Goal: Task Accomplishment & Management: Use online tool/utility

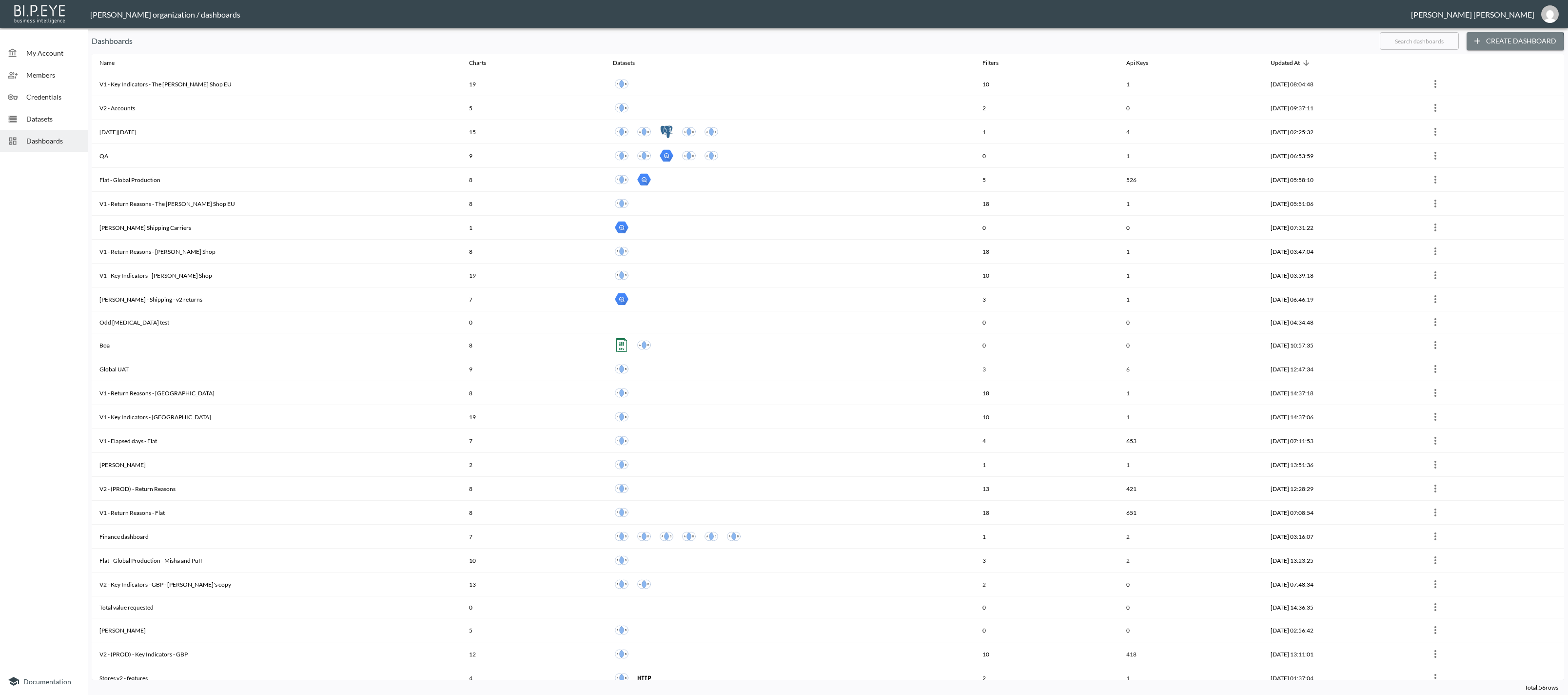
click at [1503, 43] on button "Create Dashboard" at bounding box center [1515, 41] width 97 height 18
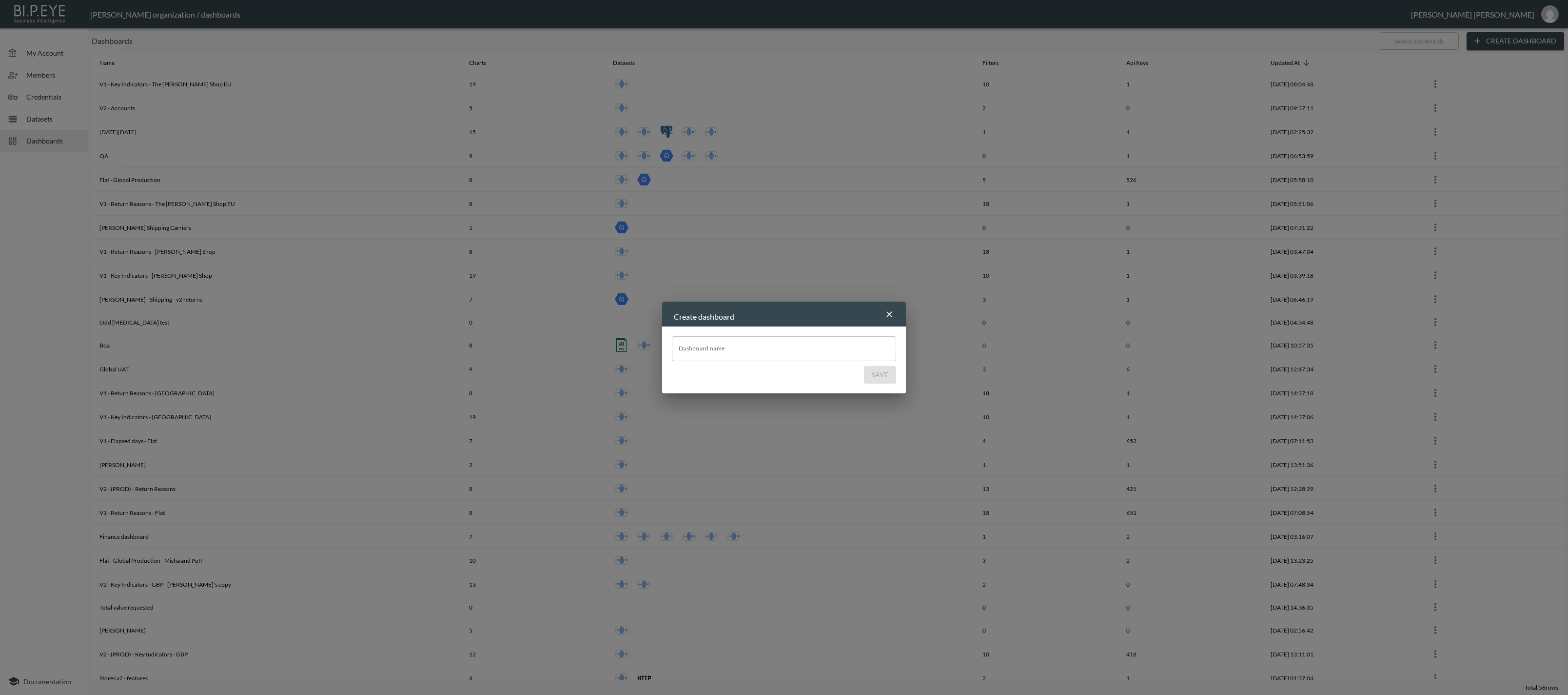
click at [737, 347] on input "Dashboard name" at bounding box center [784, 348] width 224 height 24
click at [28, 221] on div "Create dashboard Dashboard name Dashboard name Save" at bounding box center [784, 347] width 1568 height 695
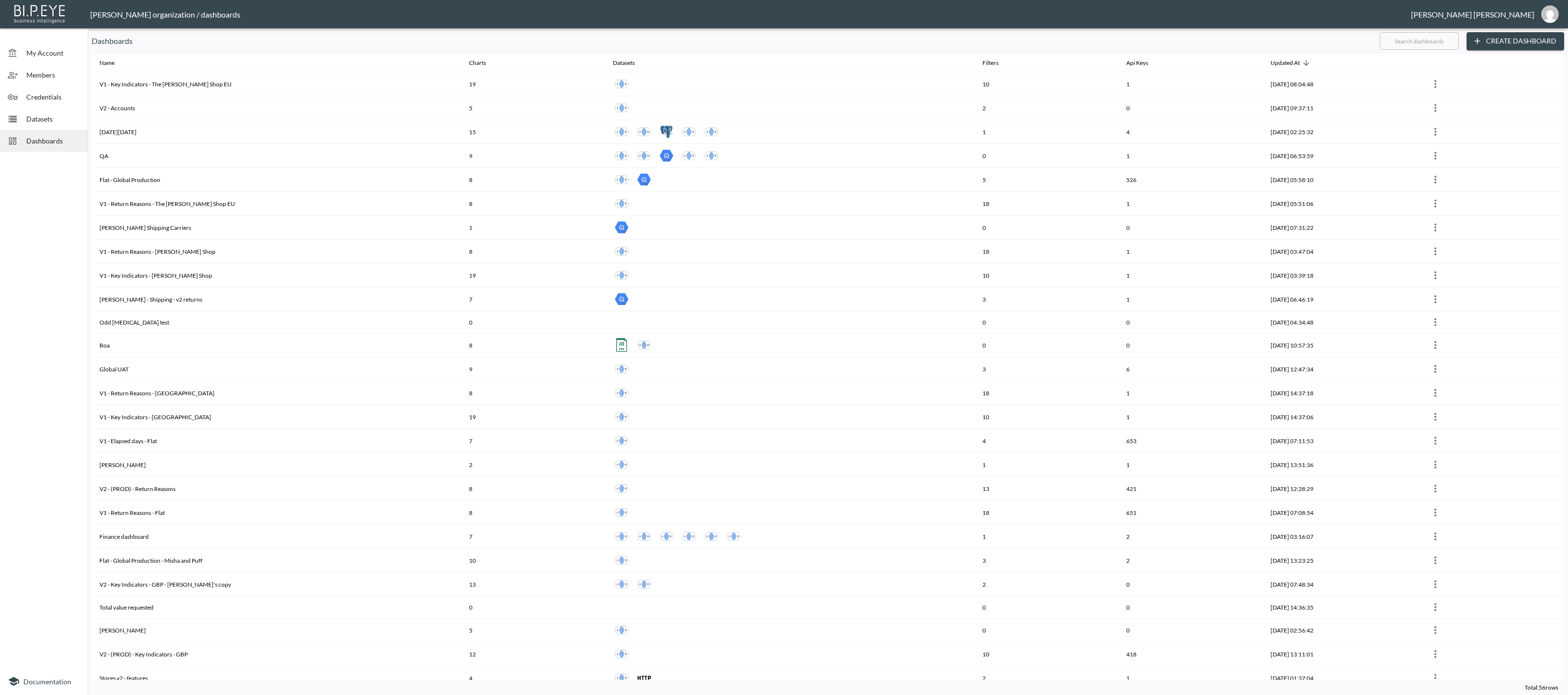
click at [1385, 44] on input "text" at bounding box center [1419, 41] width 79 height 24
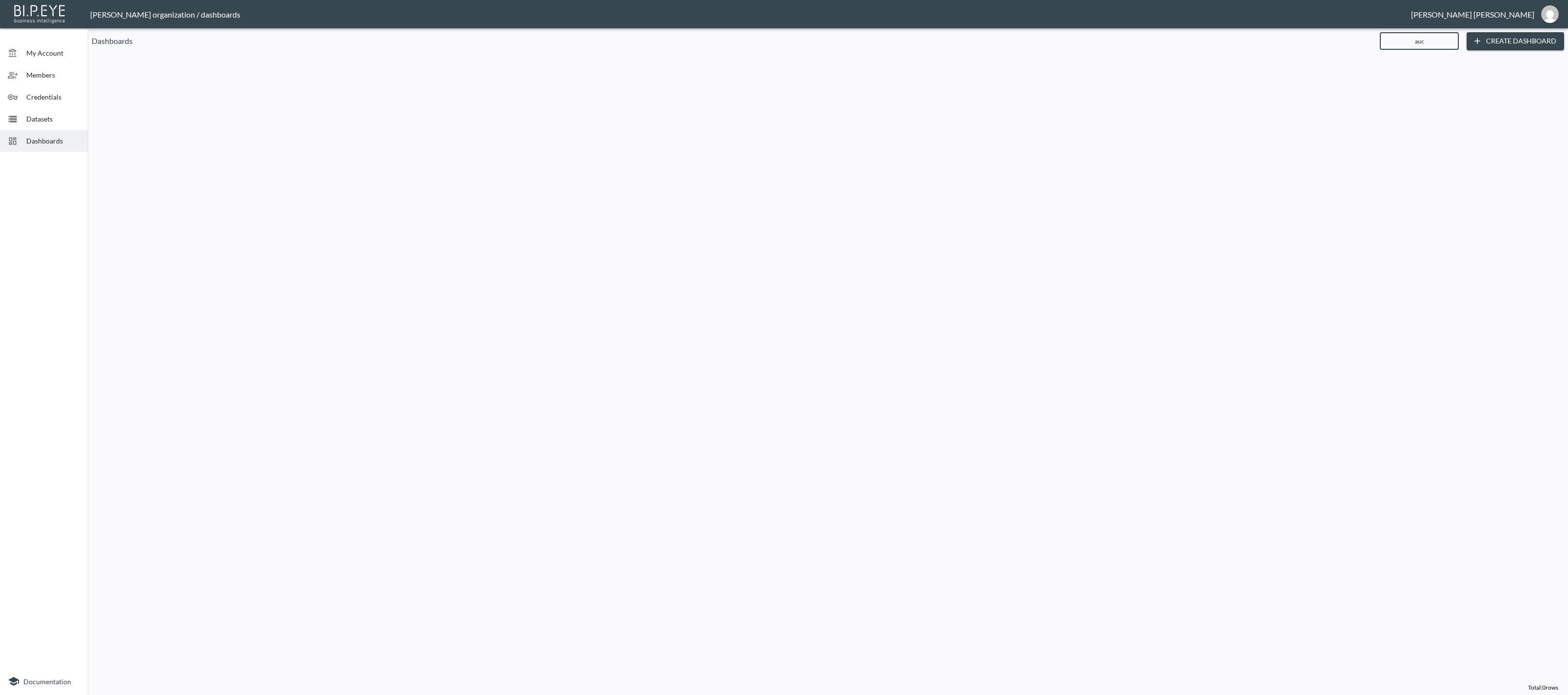
type input "auc"
click at [1497, 40] on button "Create Dashboard" at bounding box center [1515, 41] width 97 height 18
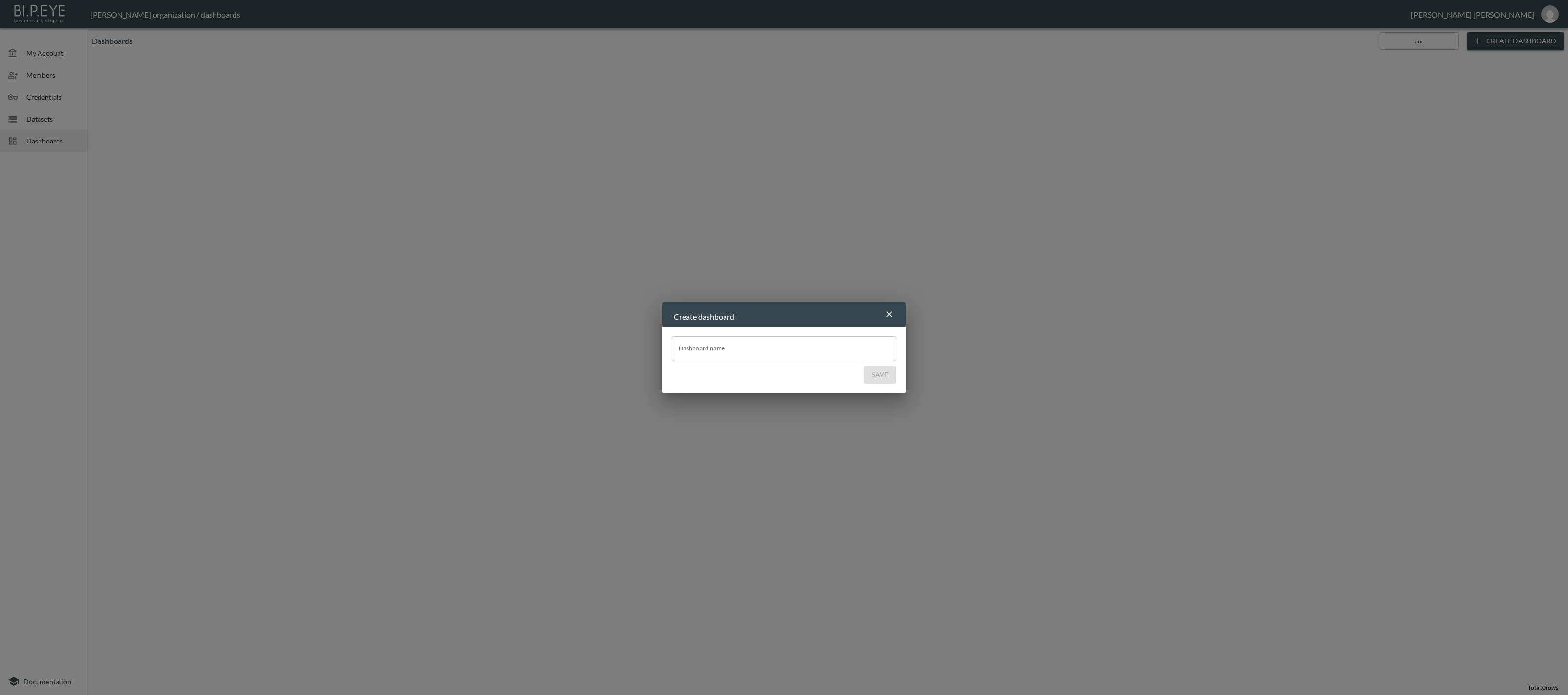
click at [763, 353] on input "Dashboard name" at bounding box center [784, 348] width 224 height 24
type input "Auctane - ShipStation TLC"
click at [884, 373] on button "Save" at bounding box center [880, 375] width 32 height 18
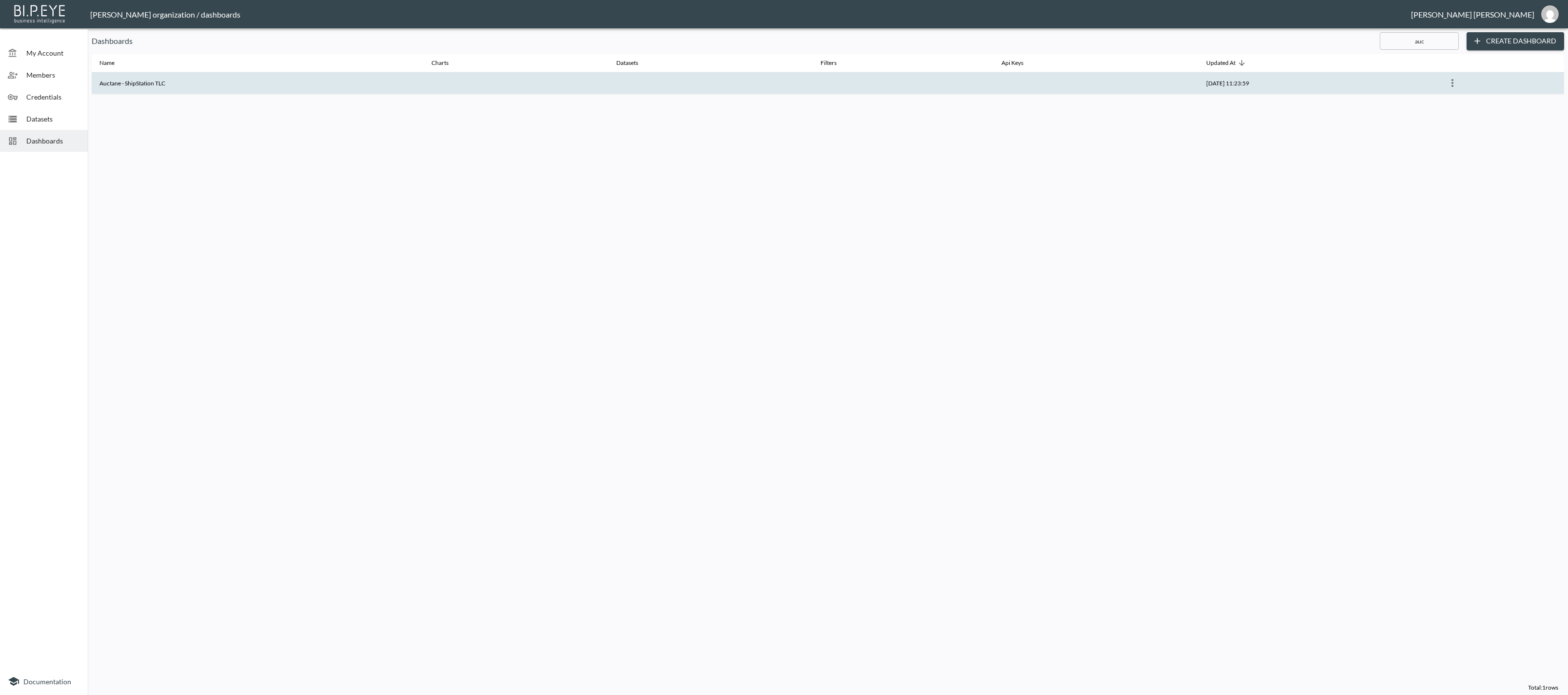
click at [877, 82] on th at bounding box center [903, 83] width 181 height 22
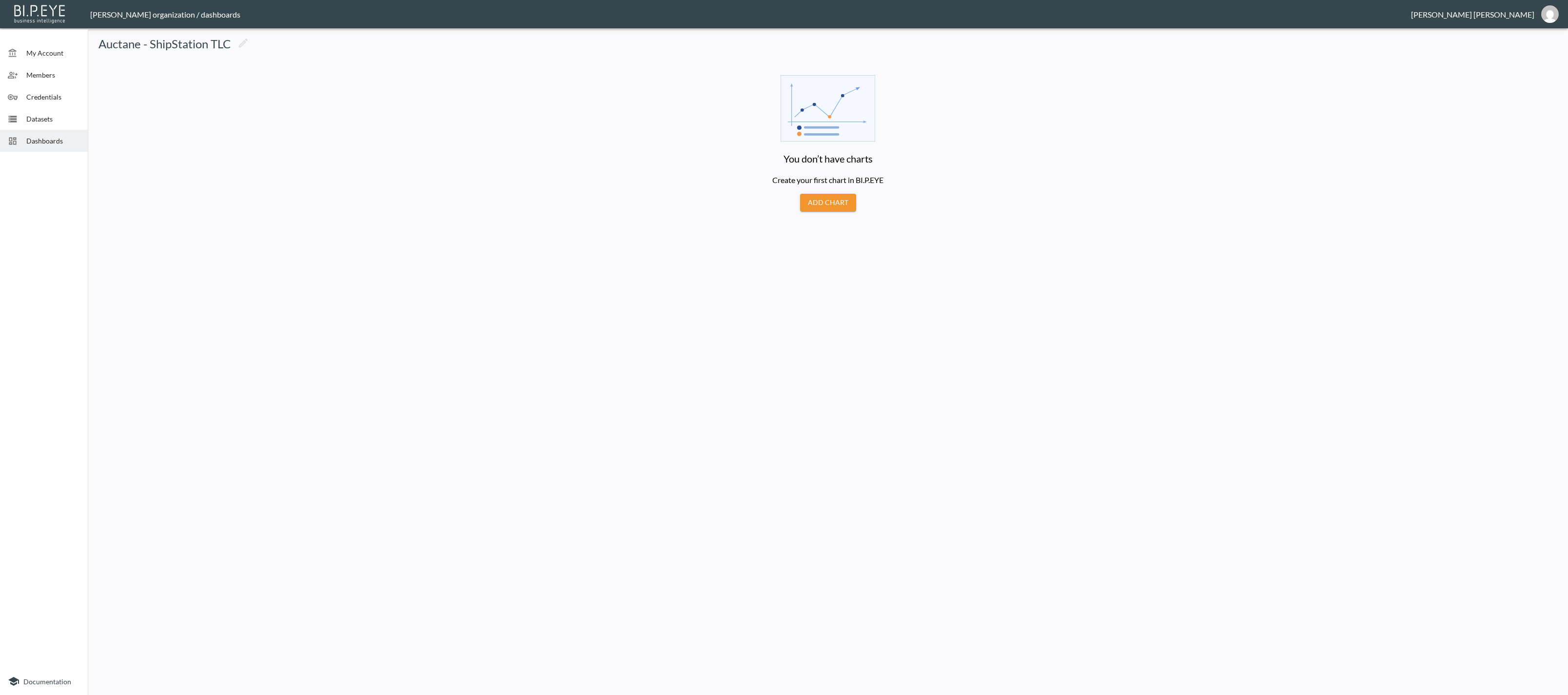
click at [831, 204] on button "Add Chart" at bounding box center [828, 203] width 56 height 18
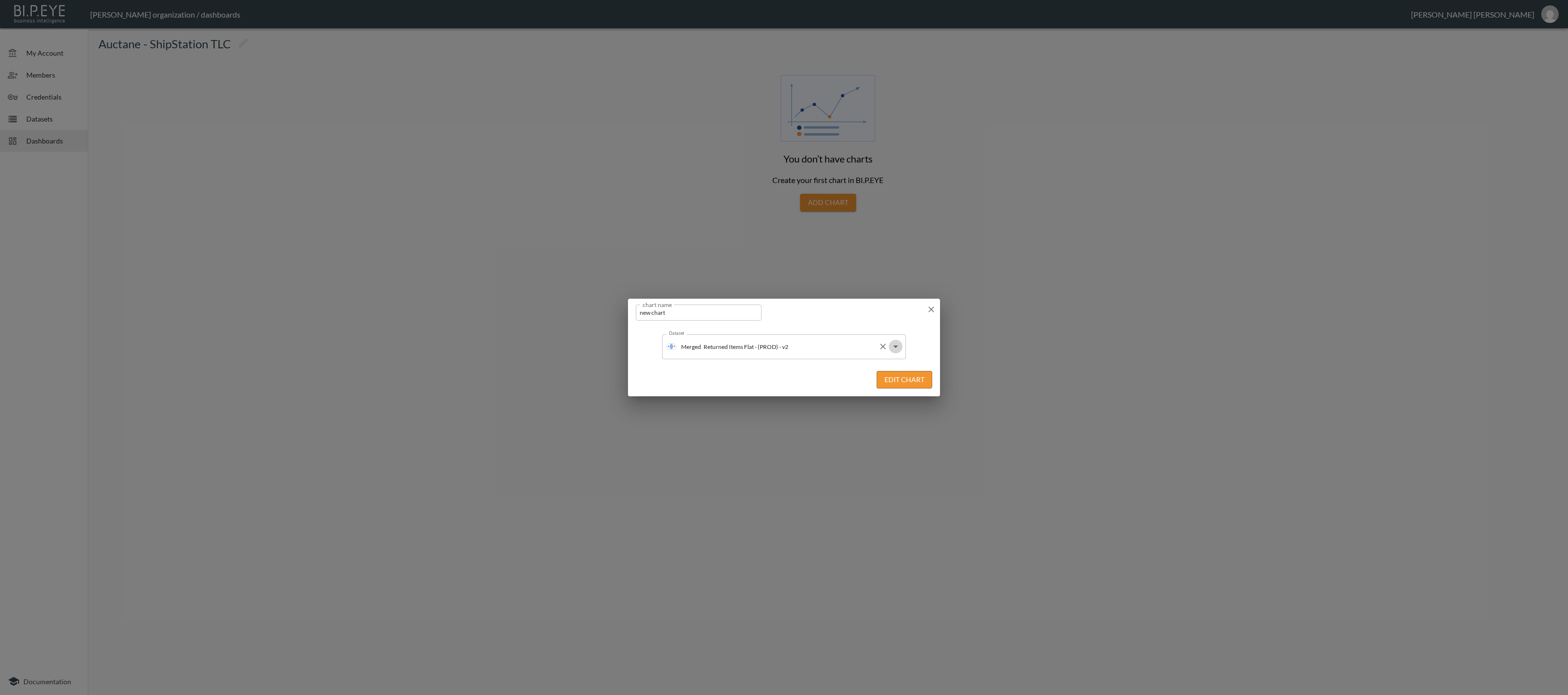
click at [897, 348] on icon "Open" at bounding box center [895, 346] width 12 height 12
click at [703, 310] on input "new chart" at bounding box center [698, 312] width 126 height 16
drag, startPoint x: 639, startPoint y: 305, endPoint x: 632, endPoint y: 305, distance: 7.0
click at [635, 305] on input "new chart" at bounding box center [698, 312] width 126 height 16
click at [929, 306] on icon "button" at bounding box center [931, 309] width 10 height 10
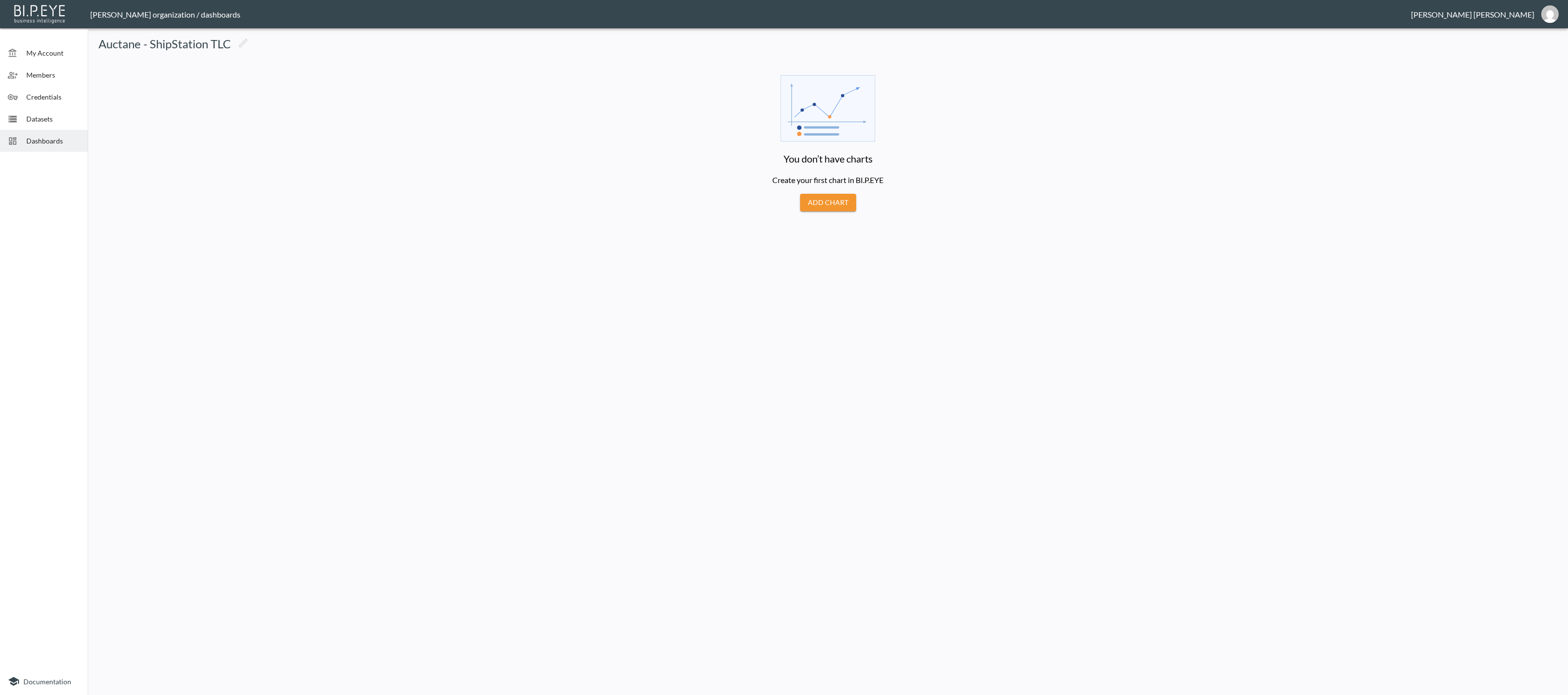
click at [30, 138] on span "Dashboards" at bounding box center [53, 141] width 54 height 10
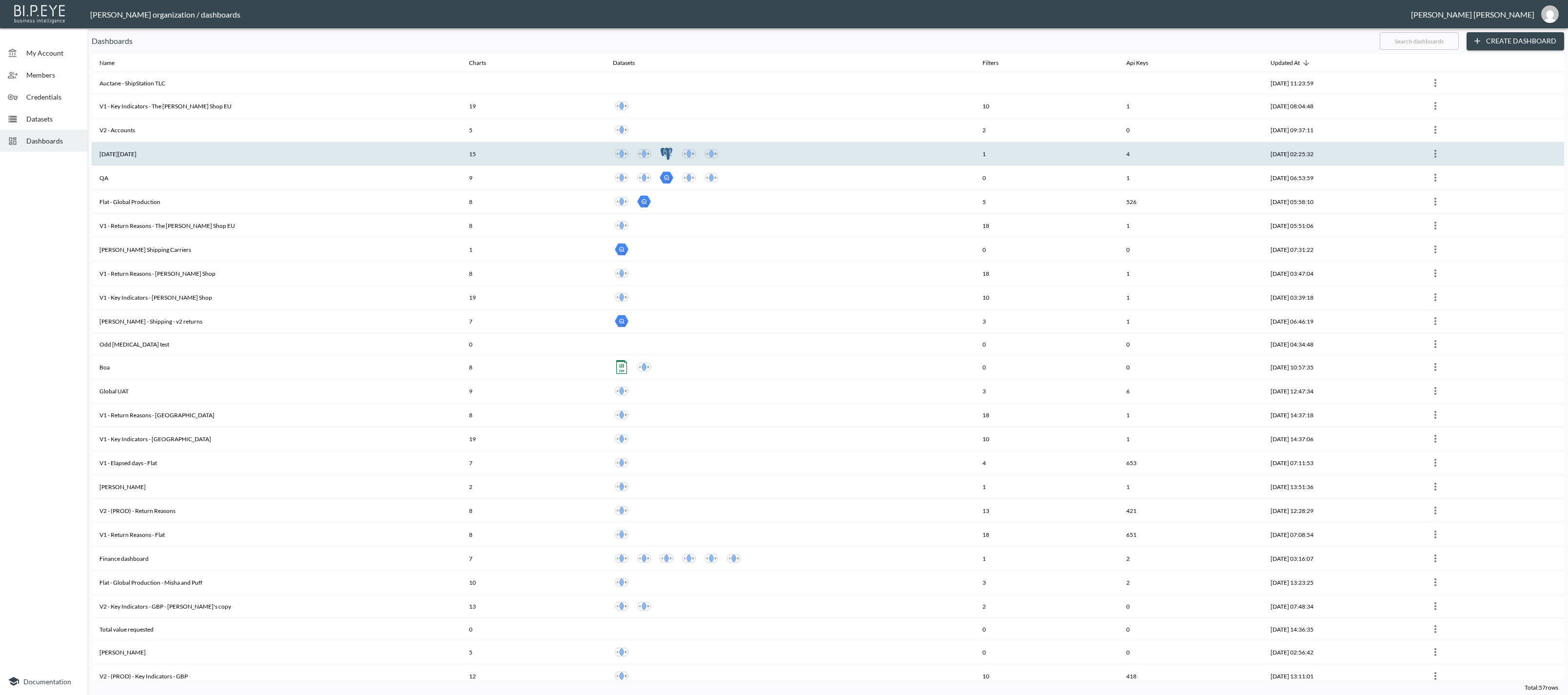
click at [128, 158] on th "[DATE][DATE]" at bounding box center [276, 153] width 369 height 24
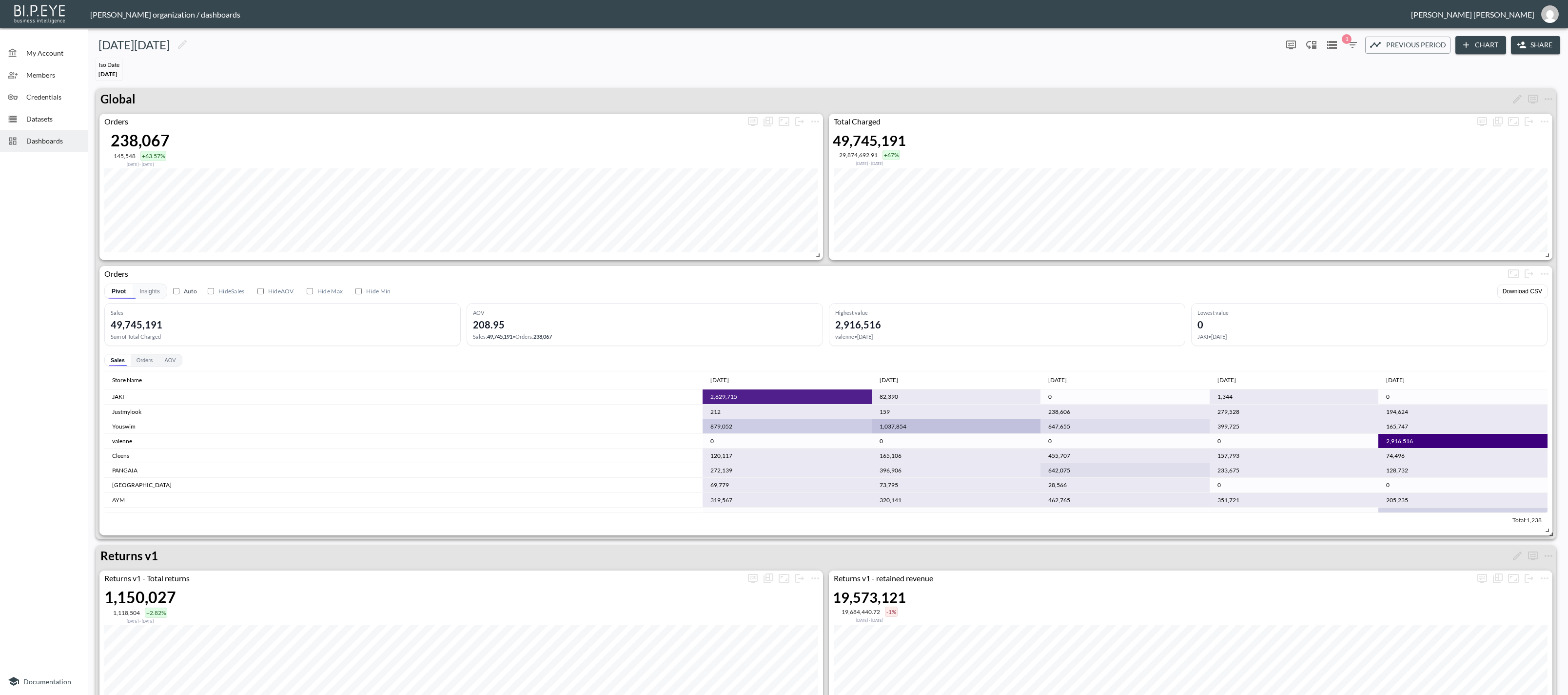
click at [50, 117] on span "Datasets" at bounding box center [53, 119] width 54 height 10
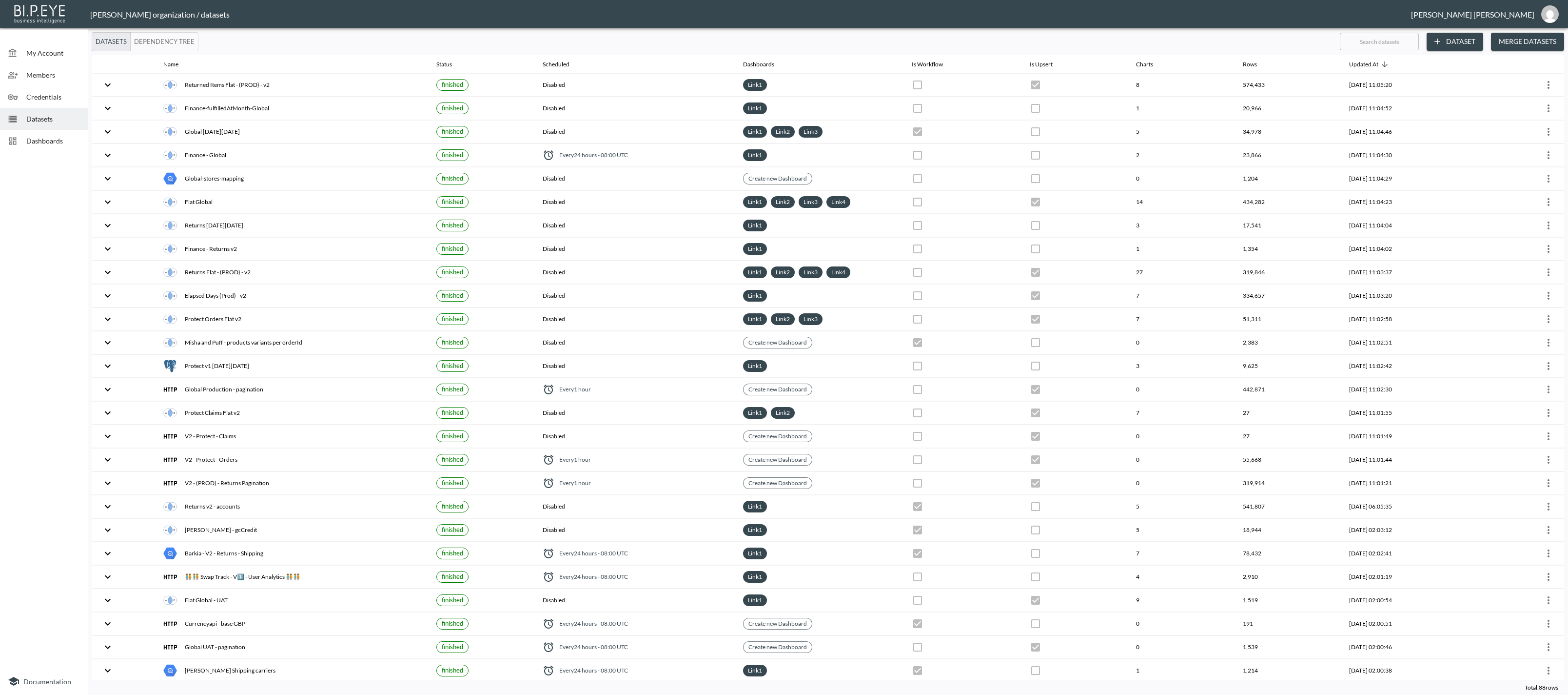
click at [169, 41] on button "Dependency Tree" at bounding box center [164, 41] width 68 height 19
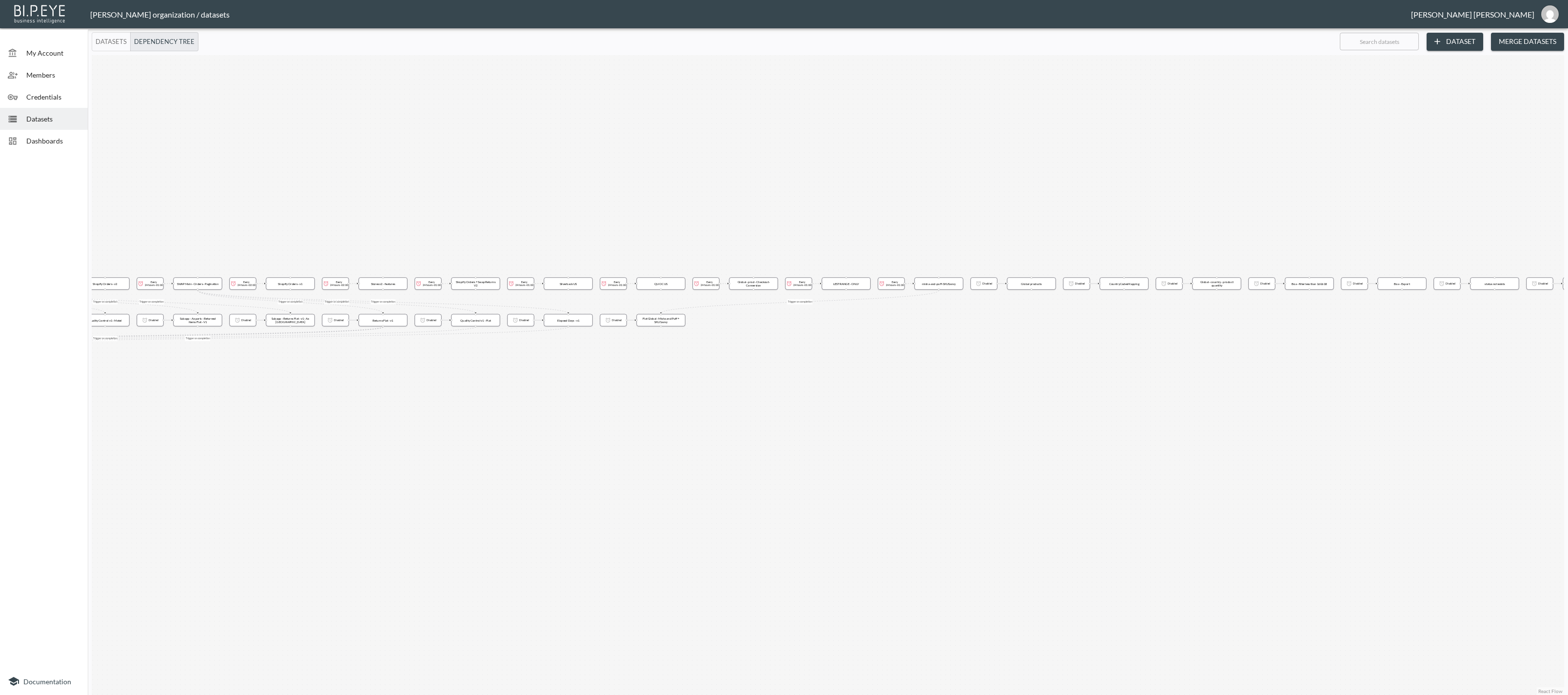
type button "false"
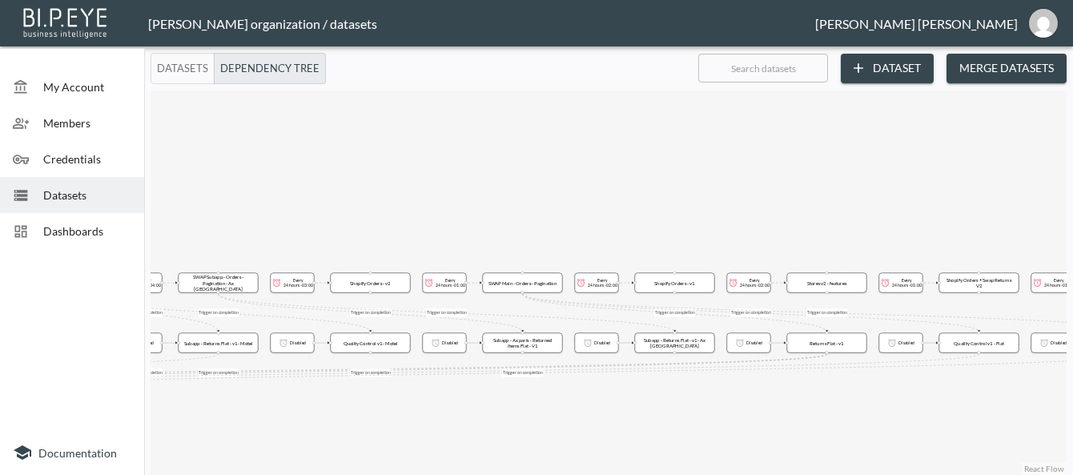
drag, startPoint x: 363, startPoint y: 290, endPoint x: 561, endPoint y: 107, distance: 269.2
click at [561, 107] on div "Trigger on completion Trigger on completion Trigger on completion Trigger on co…" at bounding box center [609, 283] width 916 height 384
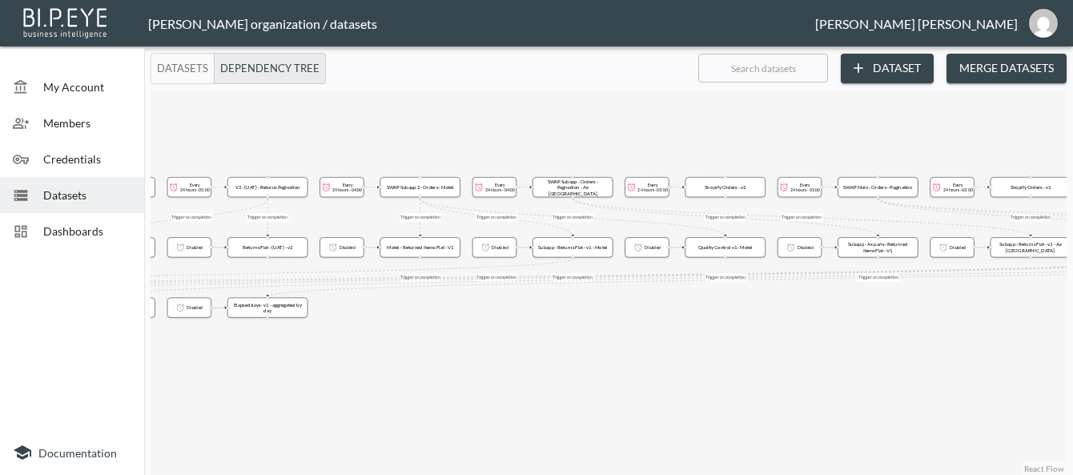
drag, startPoint x: 438, startPoint y: 230, endPoint x: 794, endPoint y: 134, distance: 368.4
click at [794, 134] on div "Trigger on completion Trigger on completion Trigger on completion Trigger on co…" at bounding box center [609, 283] width 916 height 384
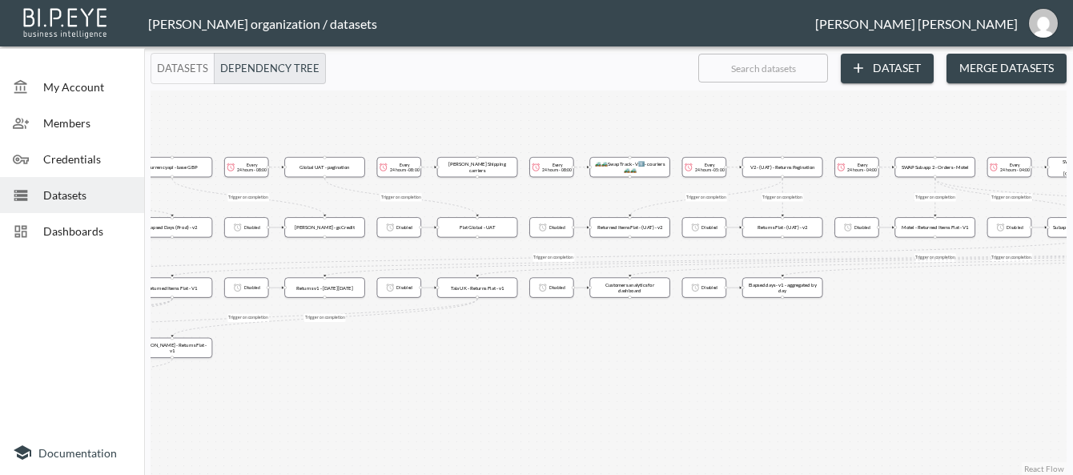
drag, startPoint x: 615, startPoint y: 325, endPoint x: 999, endPoint y: 313, distance: 383.9
click at [999, 313] on div "Trigger on completion Trigger on completion Trigger on completion Trigger on co…" at bounding box center [609, 283] width 916 height 384
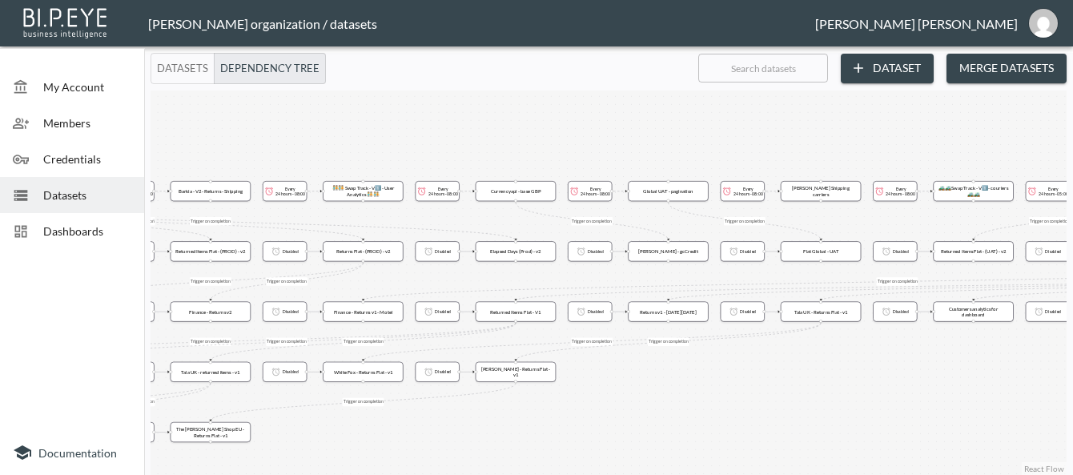
drag, startPoint x: 505, startPoint y: 351, endPoint x: 845, endPoint y: 375, distance: 340.5
click at [845, 375] on div "Trigger on completion Trigger on completion Trigger on completion Trigger on co…" at bounding box center [609, 283] width 916 height 384
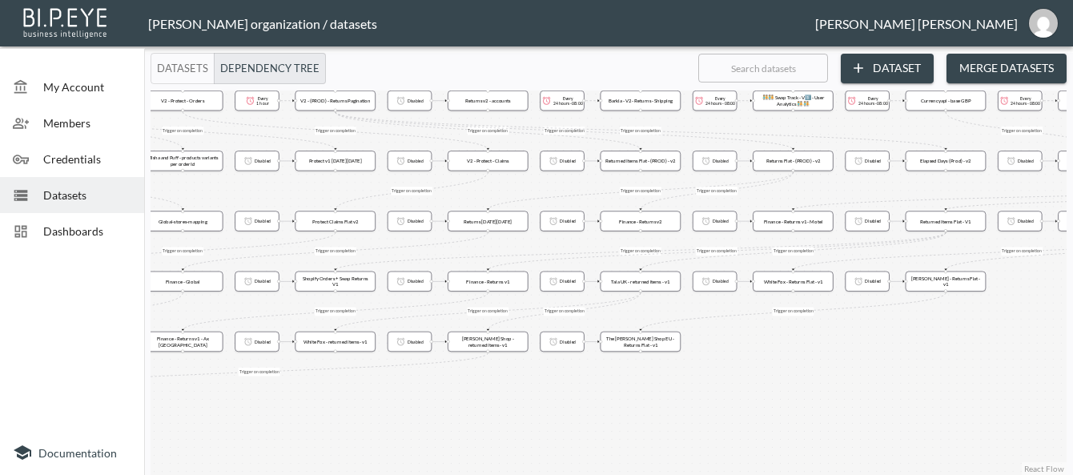
drag, startPoint x: 641, startPoint y: 397, endPoint x: 1071, endPoint y: 307, distance: 439.6
click at [1067, 307] on div "Trigger on completion Trigger on completion Trigger on completion Trigger on co…" at bounding box center [609, 283] width 916 height 384
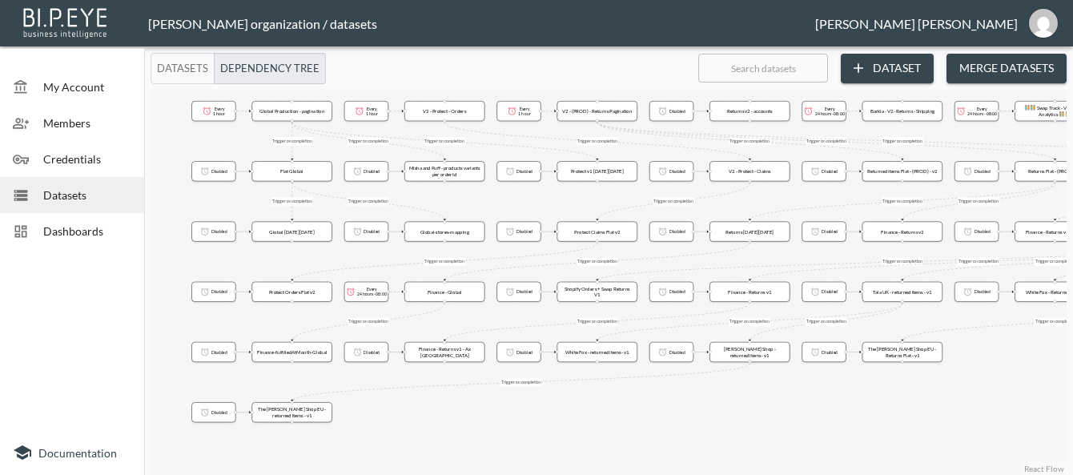
drag, startPoint x: 507, startPoint y: 409, endPoint x: 764, endPoint y: 418, distance: 257.3
click at [763, 419] on div "Trigger on completion Trigger on completion Trigger on completion Trigger on co…" at bounding box center [609, 283] width 916 height 384
click at [191, 63] on button "Datasets" at bounding box center [183, 68] width 64 height 31
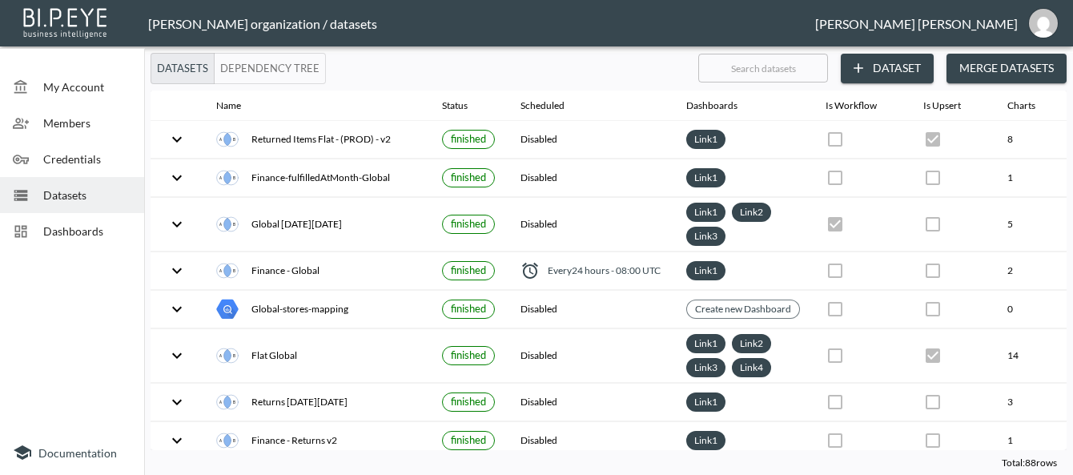
click at [66, 225] on span "Dashboards" at bounding box center [87, 231] width 88 height 17
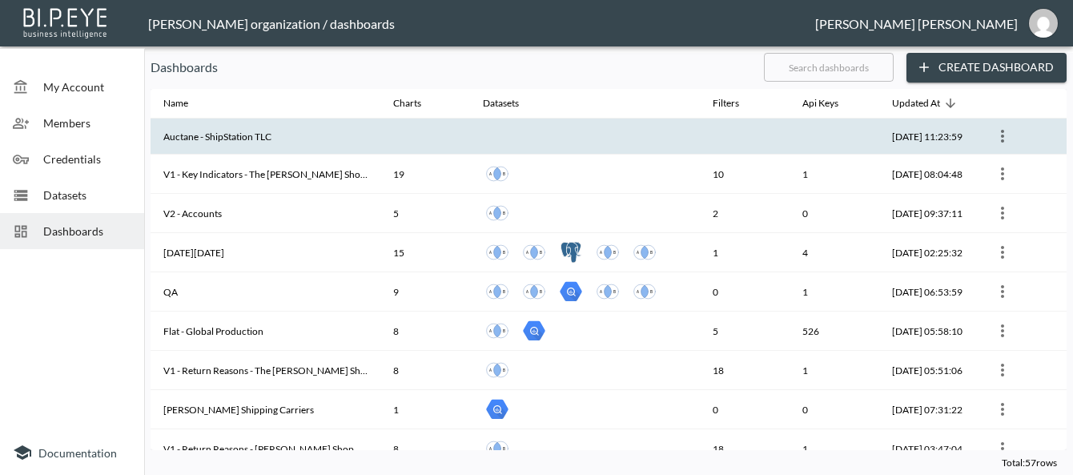
click at [224, 139] on th "Auctane - ShipStation TLC" at bounding box center [266, 137] width 230 height 36
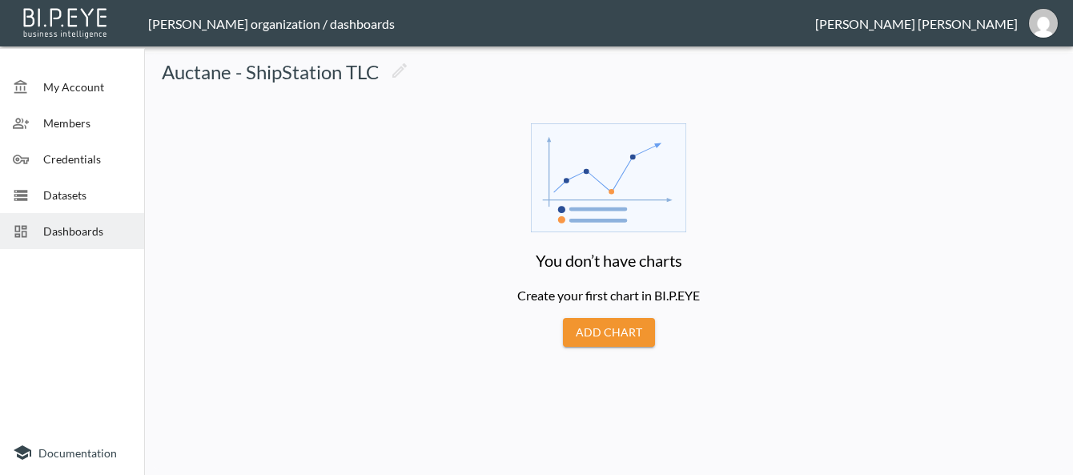
click at [775, 175] on main "You don’t have charts Create your first chart in BI.P.EYE Add Chart" at bounding box center [609, 216] width 916 height 262
click at [70, 197] on span "Datasets" at bounding box center [87, 195] width 88 height 17
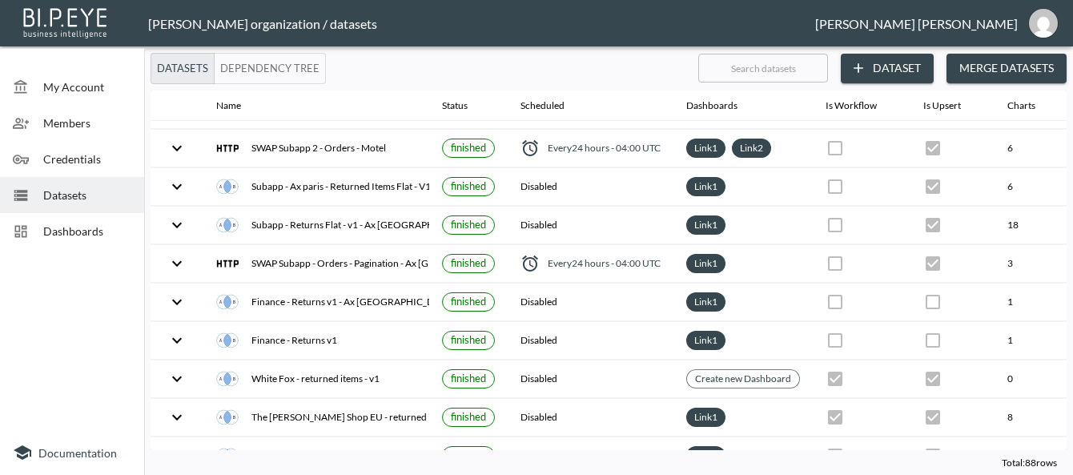
scroll to position [1451, 0]
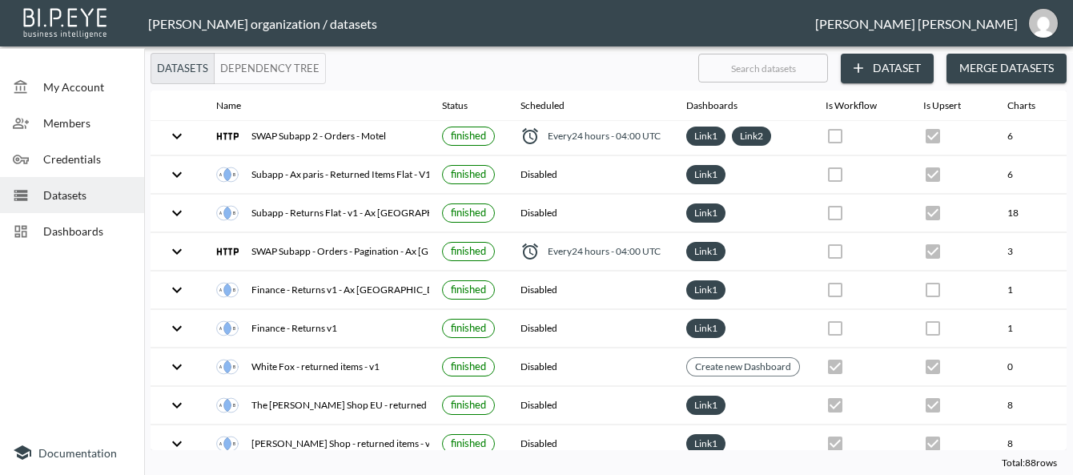
click at [730, 73] on input "text" at bounding box center [763, 68] width 130 height 40
type input "t"
checkbox input "false"
checkbox input "true"
checkbox input "false"
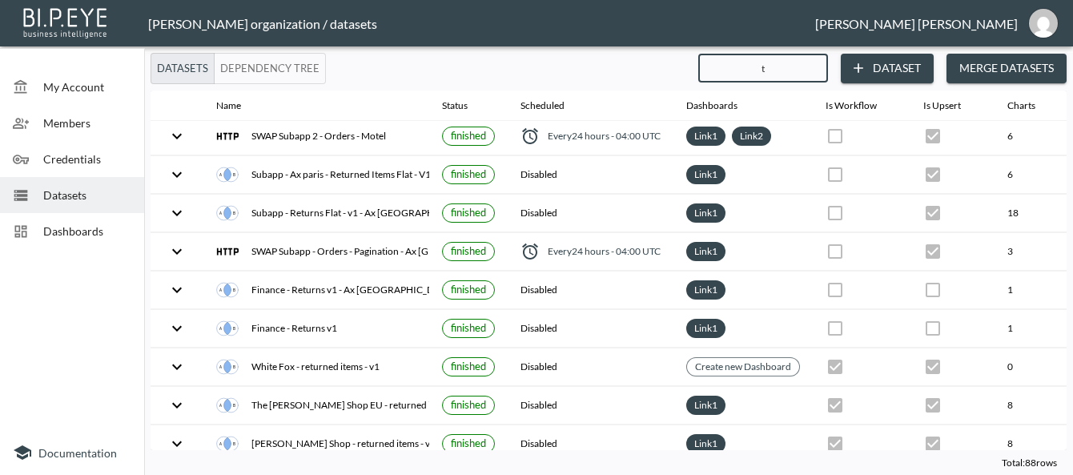
checkbox input "true"
checkbox input "false"
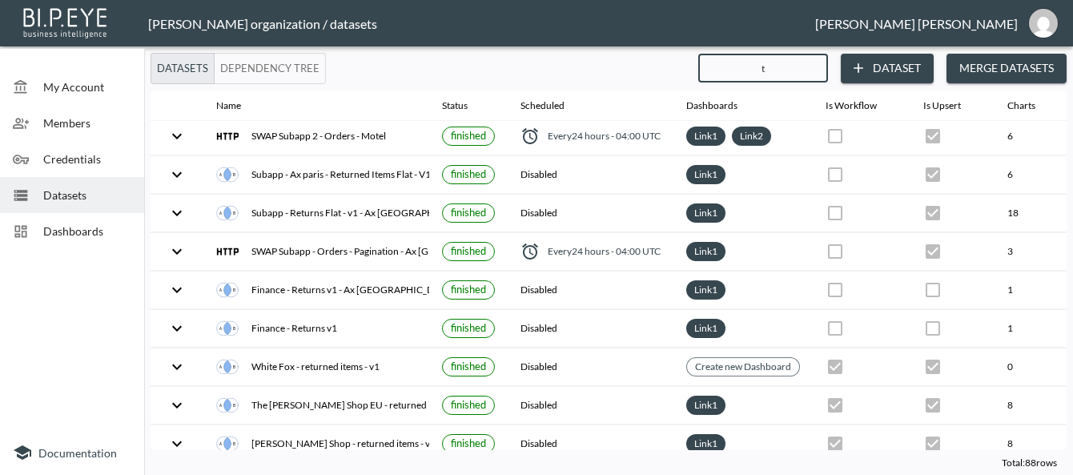
checkbox input "true"
checkbox input "false"
checkbox input "true"
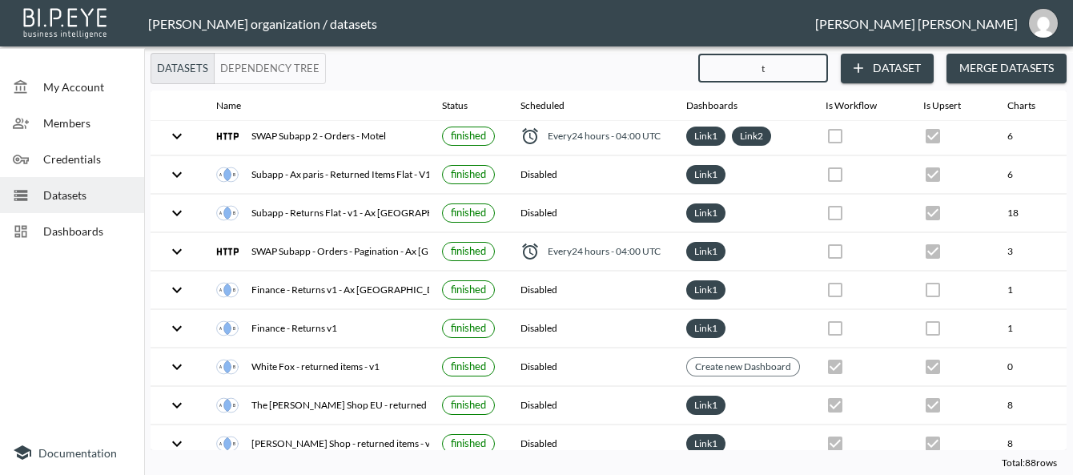
checkbox input "false"
checkbox input "true"
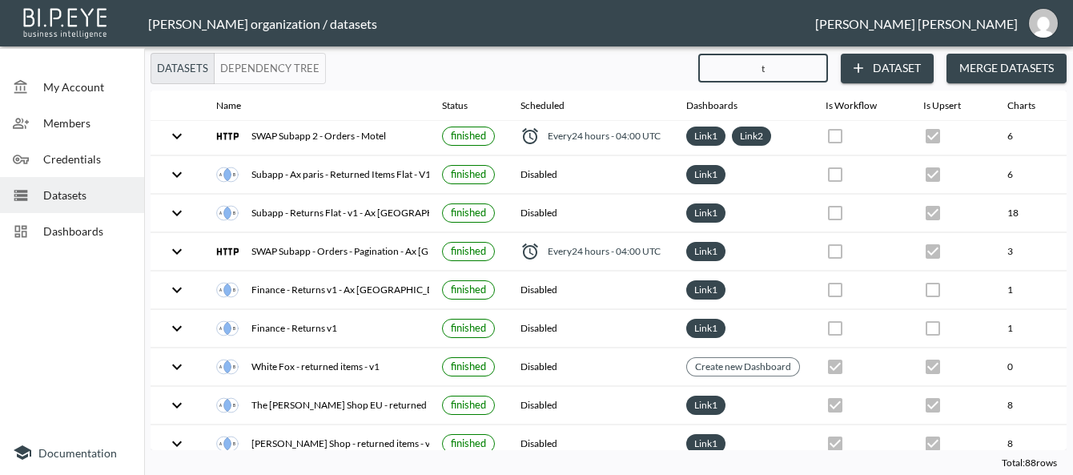
checkbox input "false"
checkbox input "true"
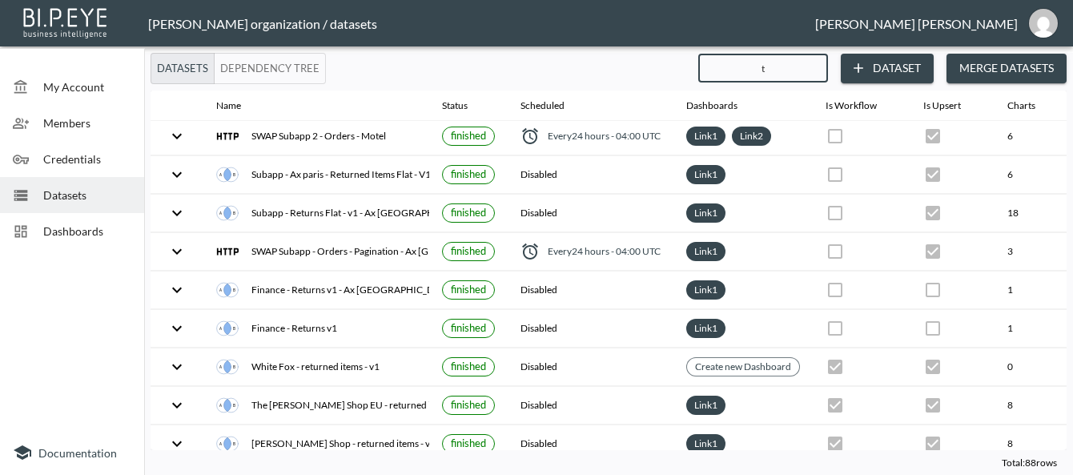
checkbox input "false"
checkbox input "true"
checkbox input "false"
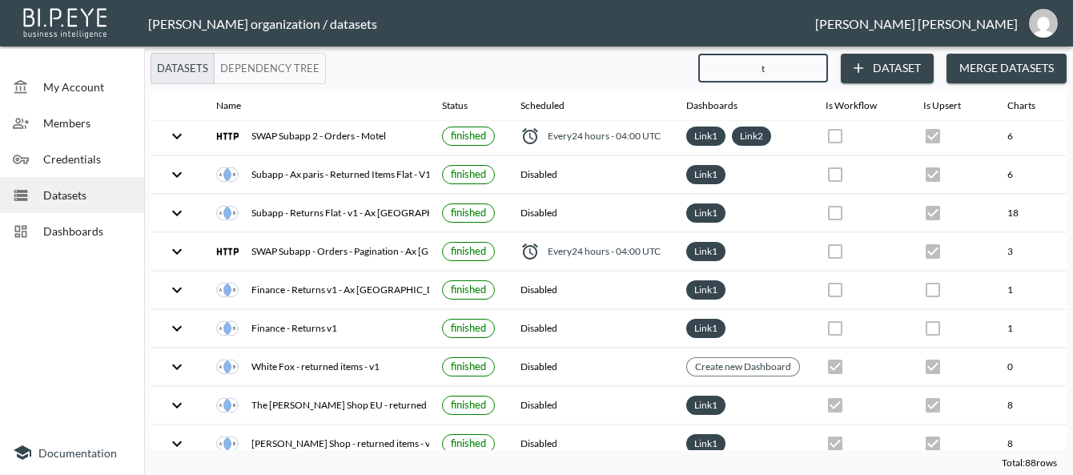
checkbox input "true"
checkbox input "false"
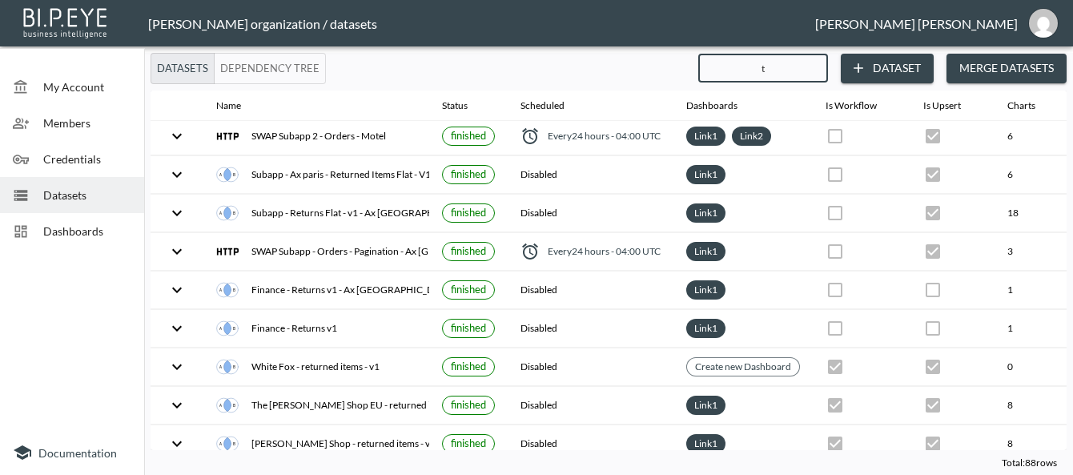
checkbox input "false"
checkbox input "true"
checkbox input "false"
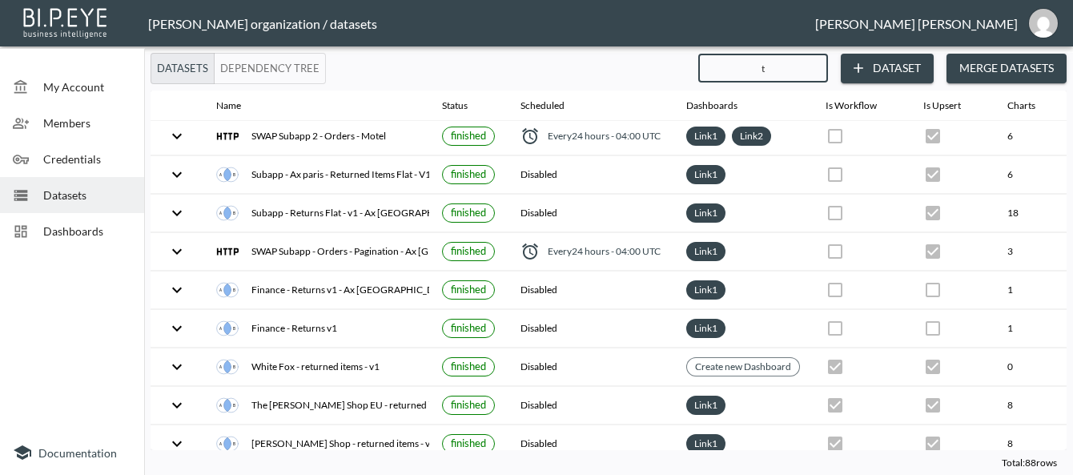
checkbox input "false"
checkbox input "true"
checkbox input "false"
checkbox input "true"
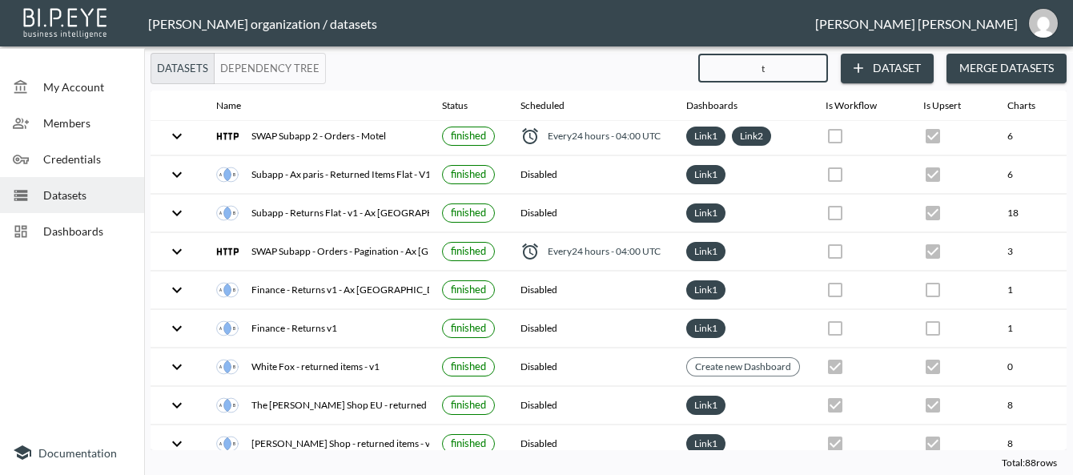
checkbox input "true"
checkbox input "false"
checkbox input "true"
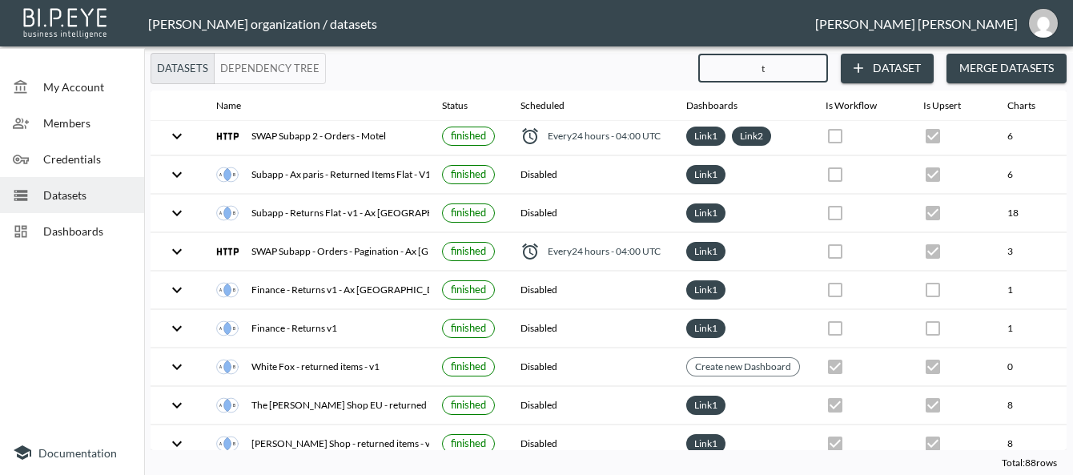
checkbox input "false"
checkbox input "true"
checkbox input "false"
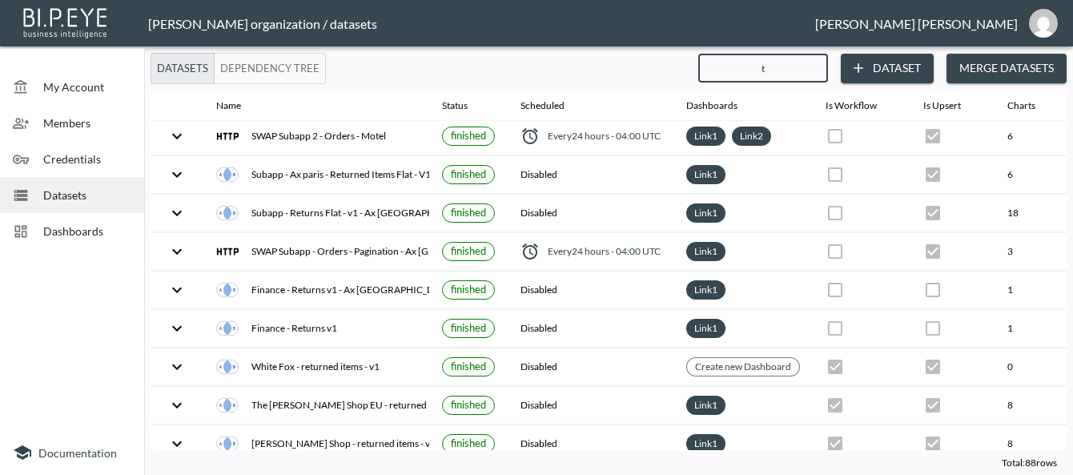
checkbox input "false"
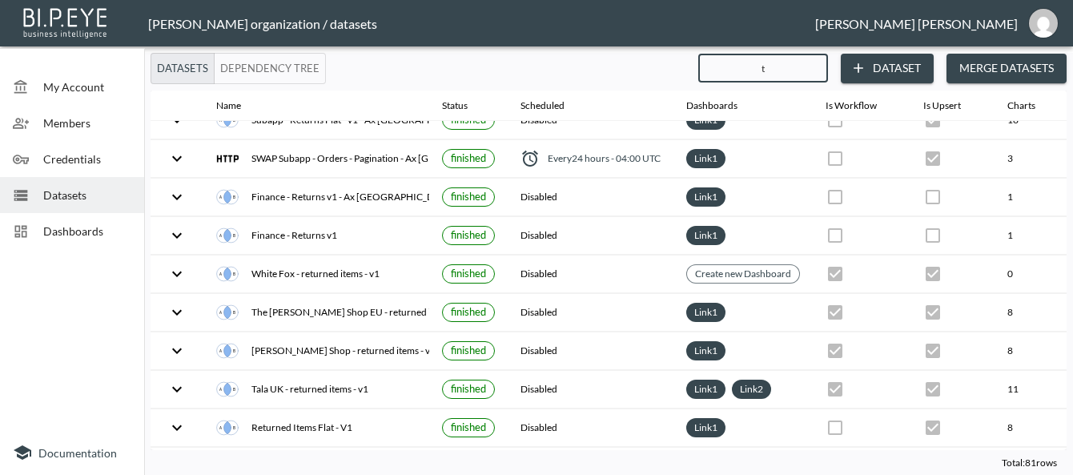
scroll to position [0, 0]
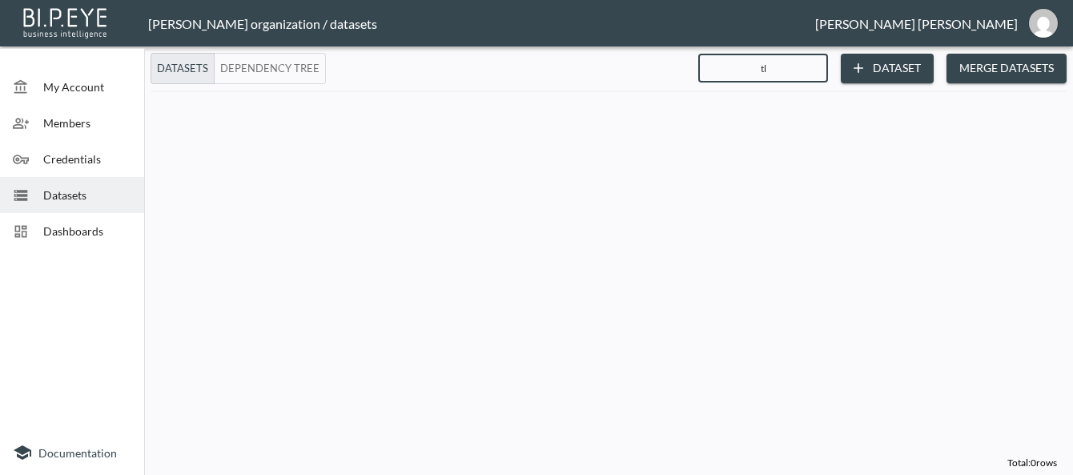
type input "t"
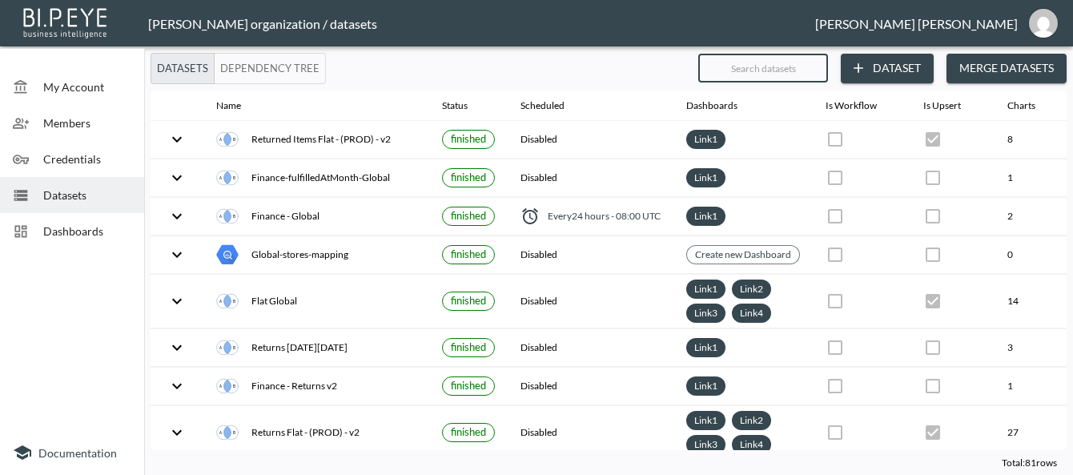
checkbox input "true"
checkbox input "false"
checkbox input "true"
checkbox input "false"
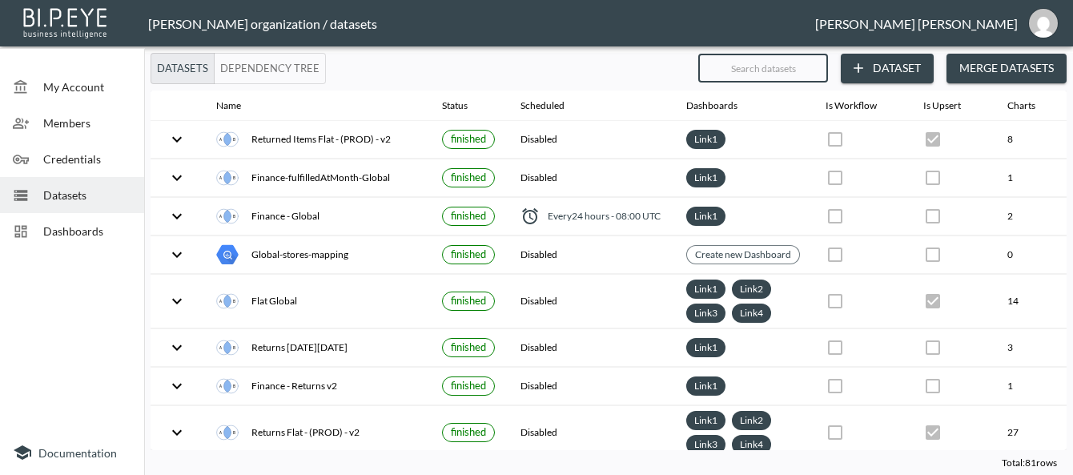
checkbox input "true"
checkbox input "false"
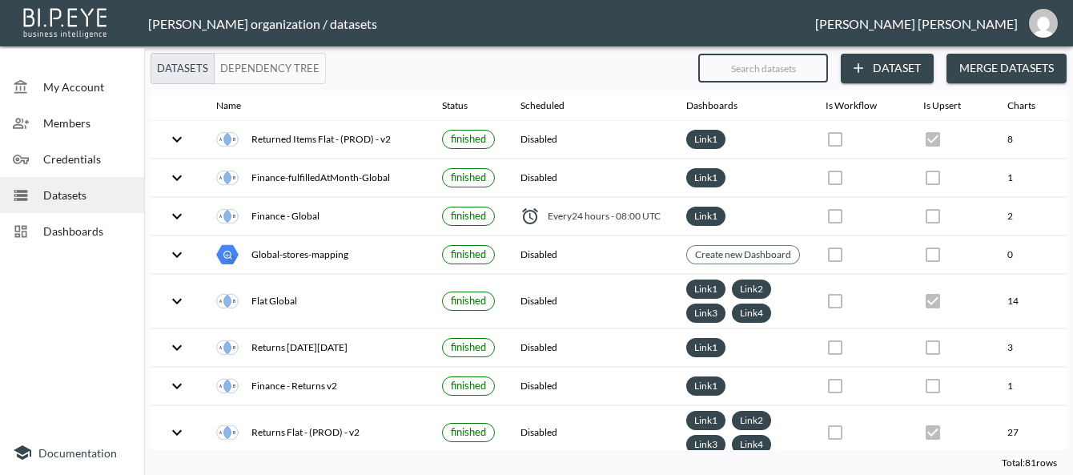
checkbox input "false"
checkbox input "true"
checkbox input "false"
checkbox input "true"
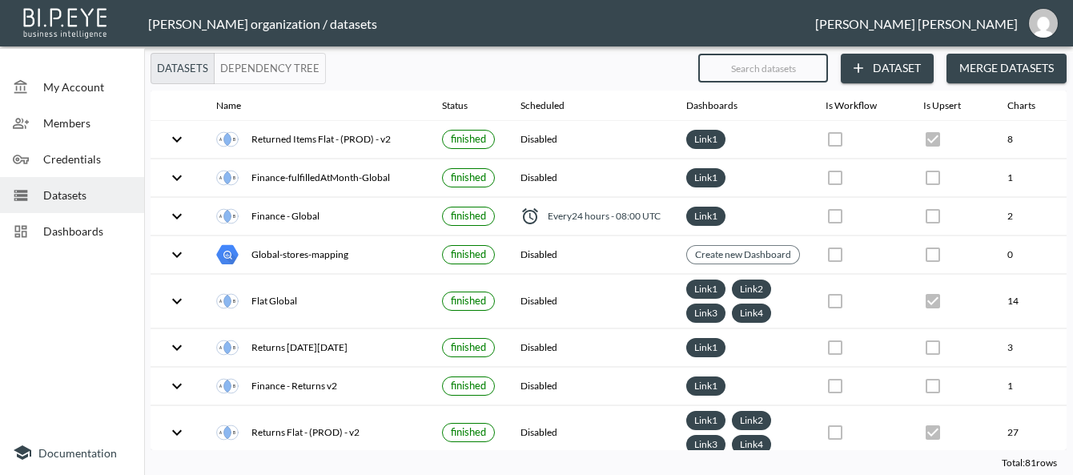
checkbox input "true"
checkbox input "false"
checkbox input "true"
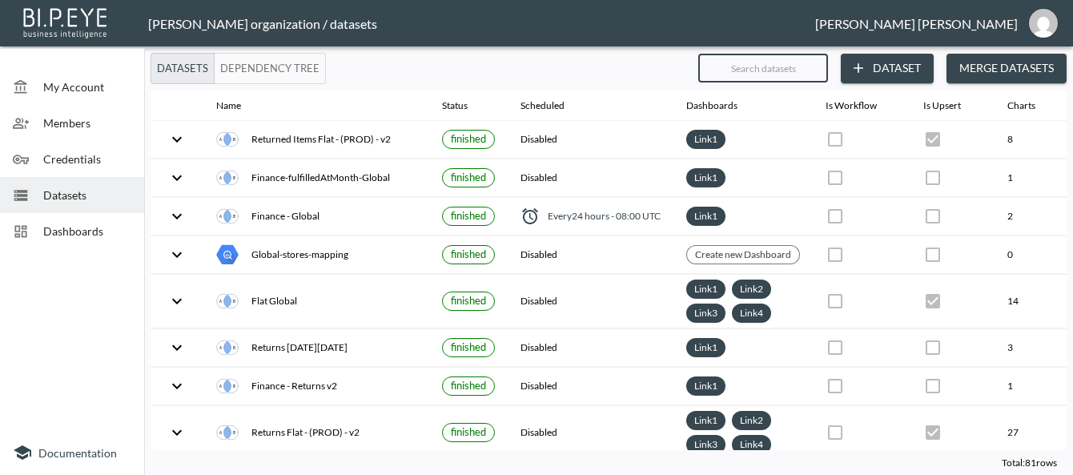
checkbox input "false"
checkbox input "true"
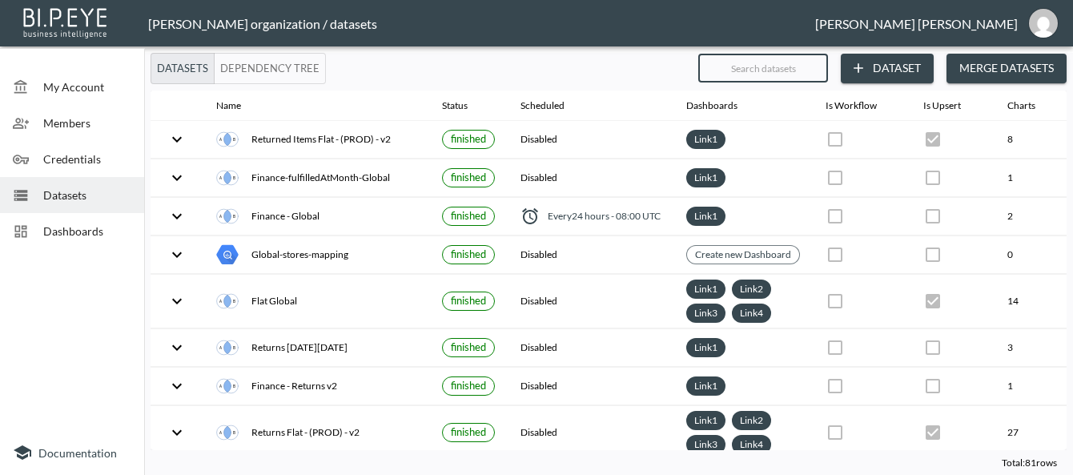
checkbox input "false"
checkbox input "true"
checkbox input "false"
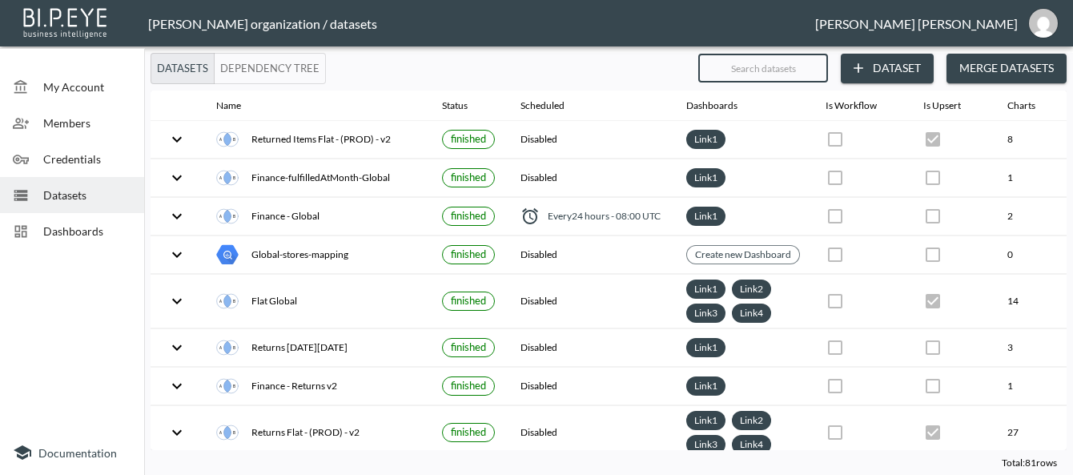
checkbox input "false"
checkbox input "true"
checkbox input "false"
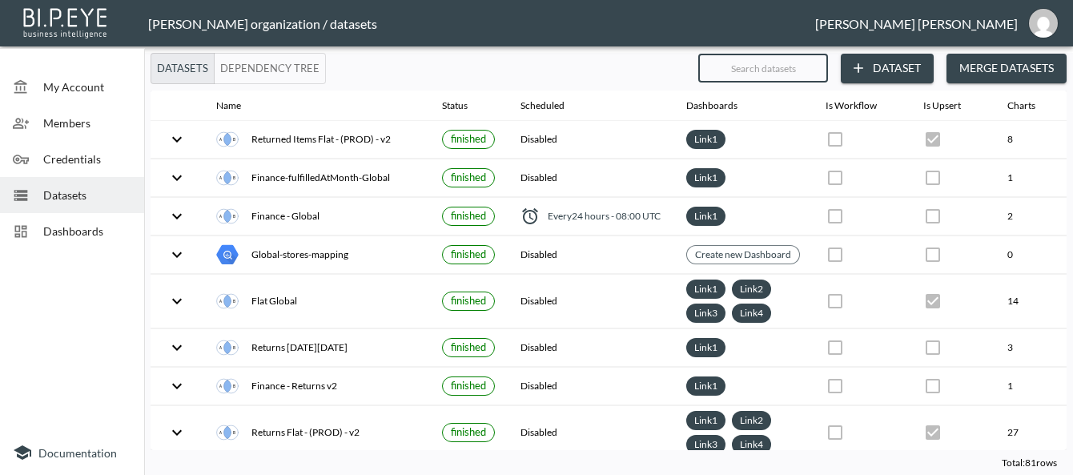
checkbox input "false"
checkbox input "true"
checkbox input "false"
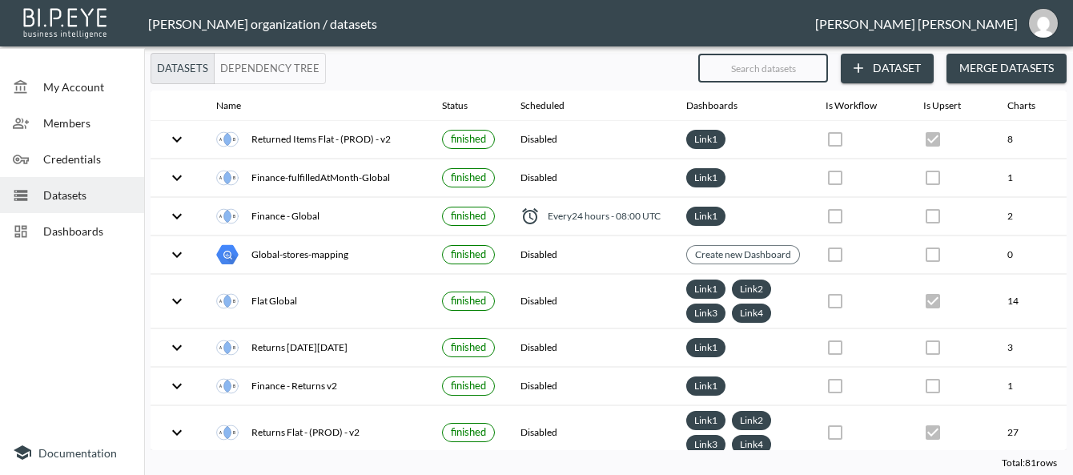
checkbox input "false"
checkbox input "true"
checkbox input "false"
checkbox input "true"
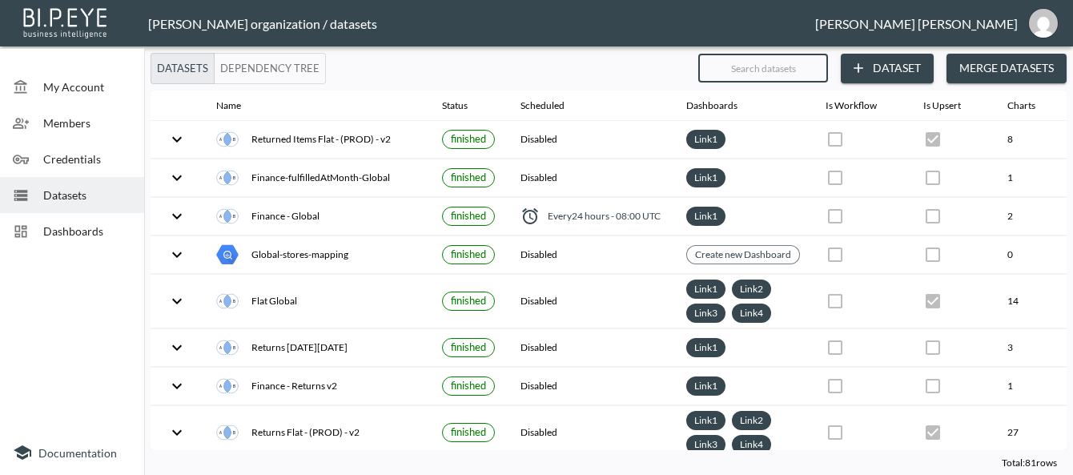
checkbox input "true"
checkbox input "false"
checkbox input "true"
checkbox input "false"
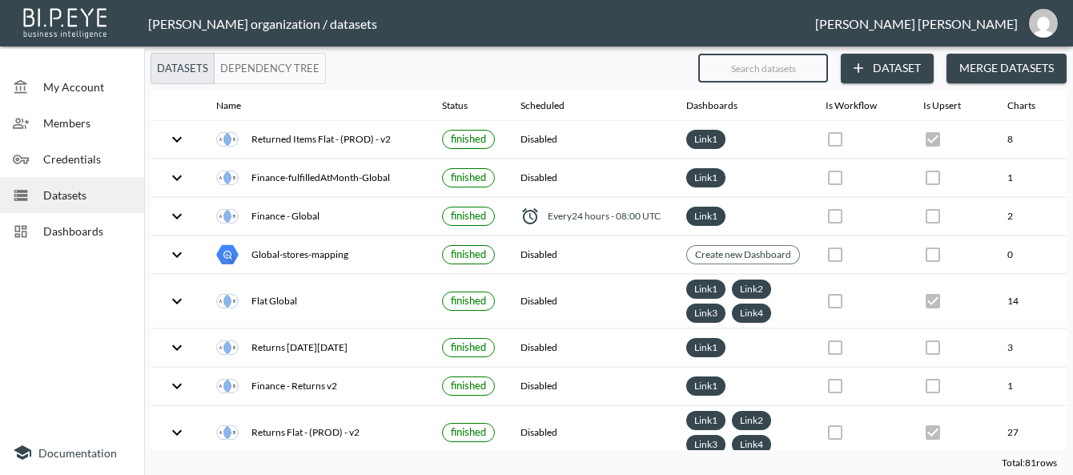
checkbox input "true"
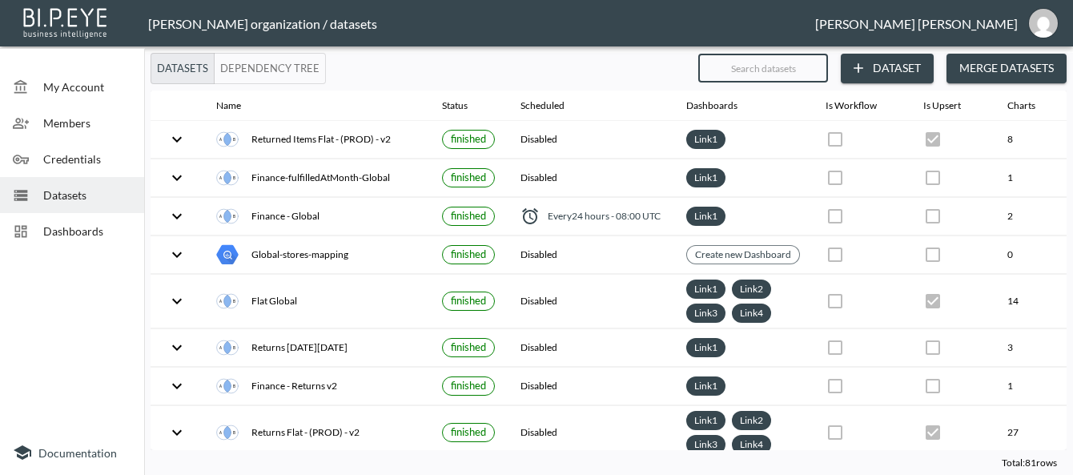
checkbox input "true"
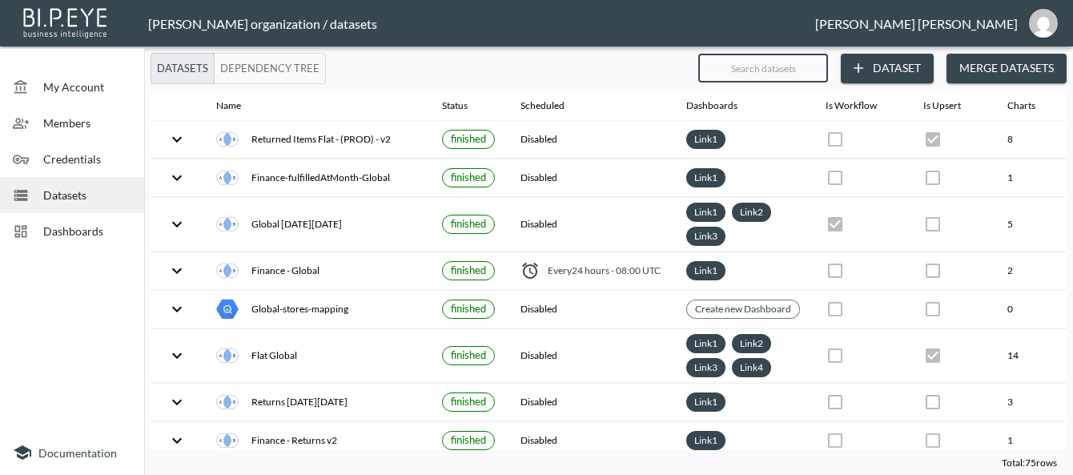
type input "l"
checkbox input "true"
checkbox input "false"
checkbox input "true"
checkbox input "false"
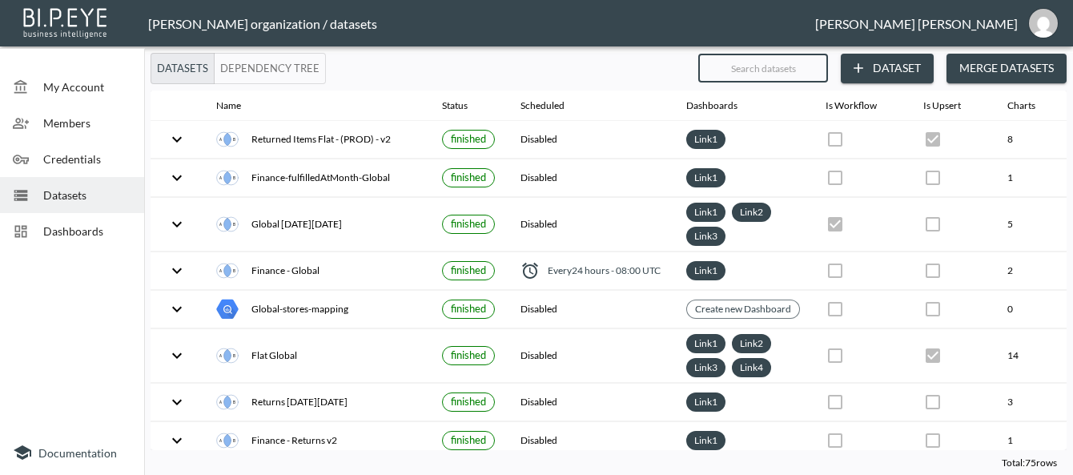
checkbox input "false"
checkbox input "true"
checkbox input "false"
checkbox input "true"
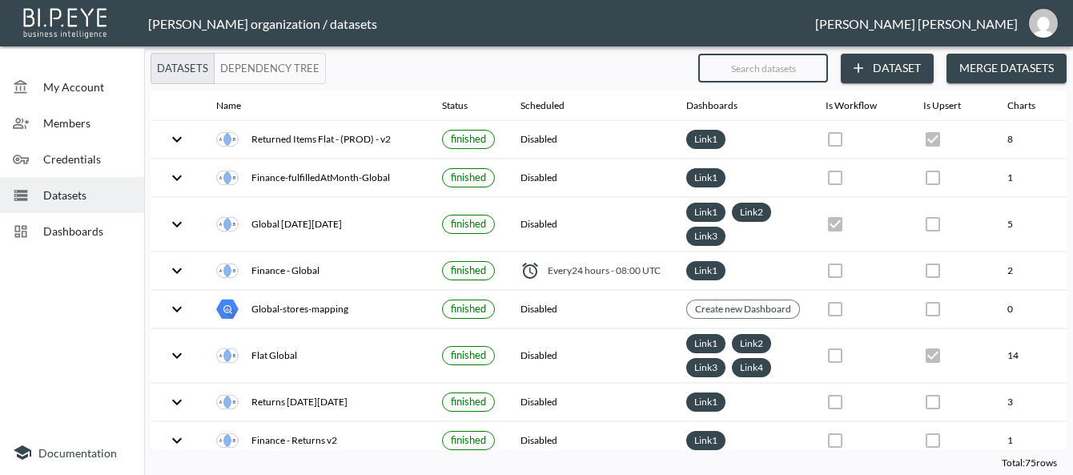
checkbox input "true"
checkbox input "false"
checkbox input "true"
checkbox input "false"
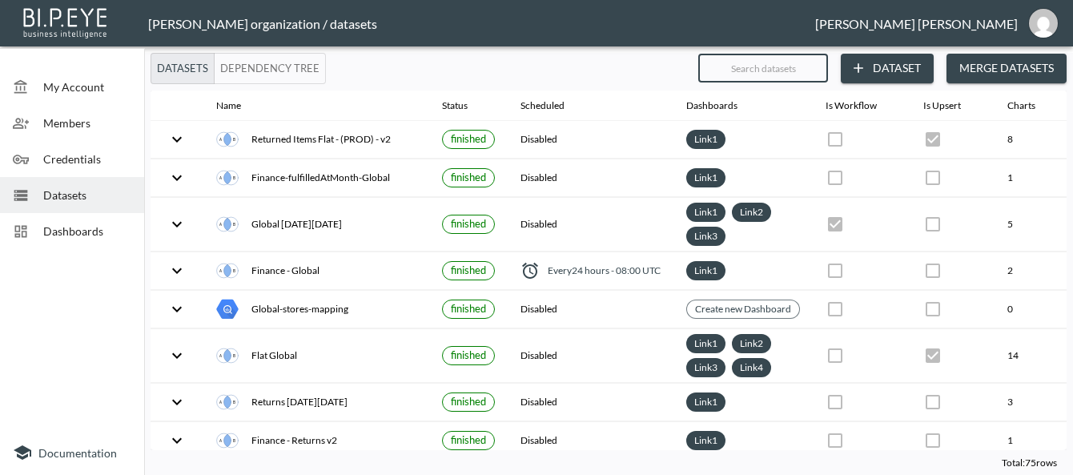
checkbox input "false"
checkbox input "true"
type input "la"
checkbox input "true"
checkbox input "false"
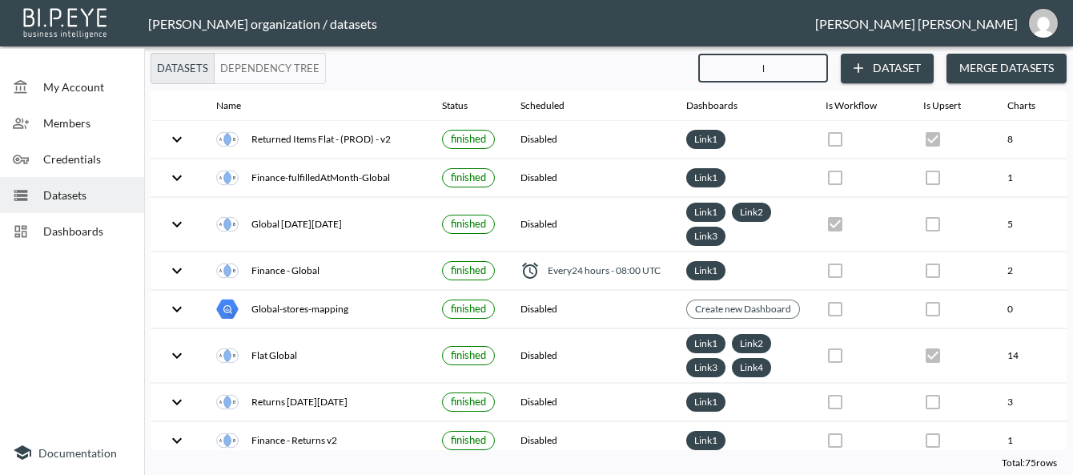
checkbox input "true"
checkbox input "false"
checkbox input "true"
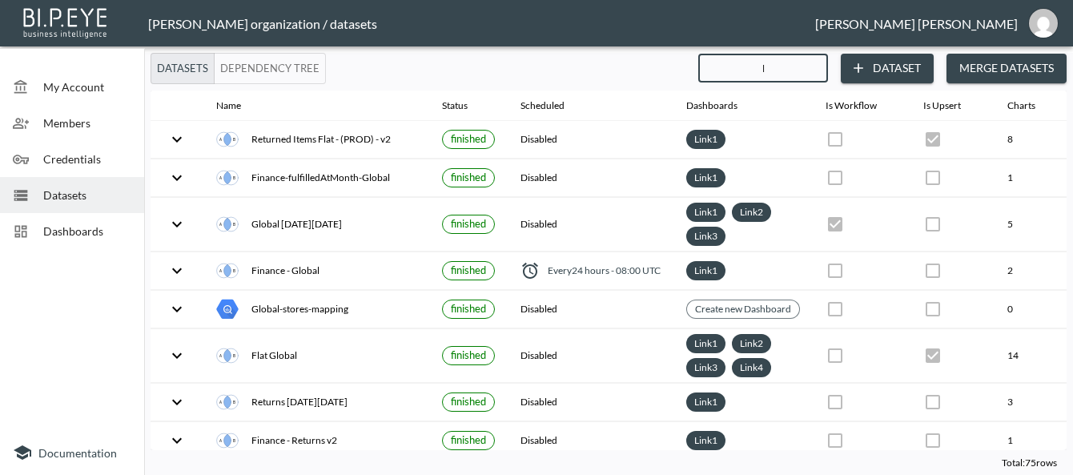
checkbox input "false"
checkbox input "true"
checkbox input "false"
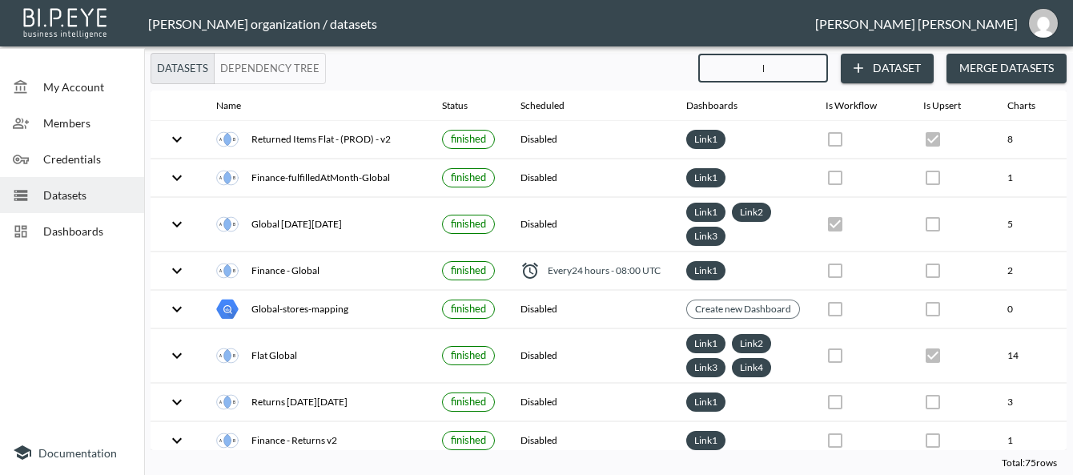
checkbox input "true"
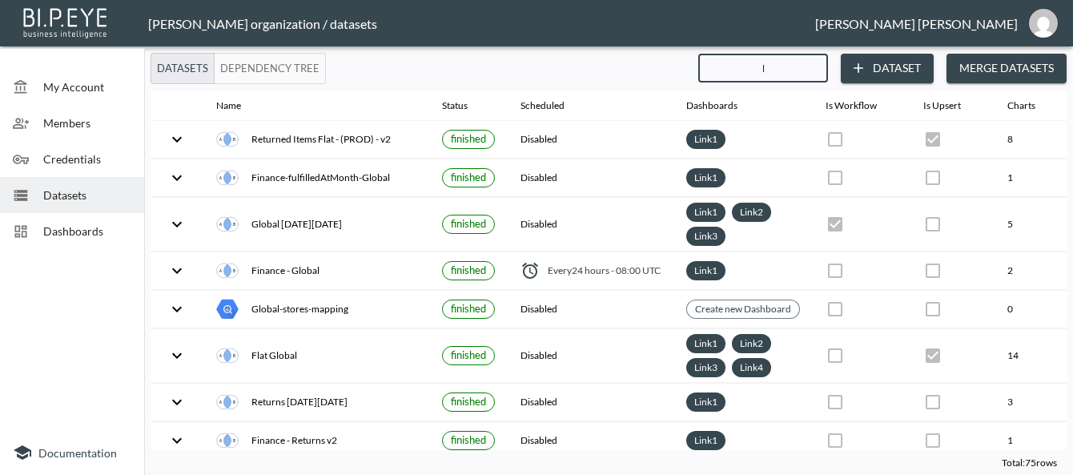
checkbox input "true"
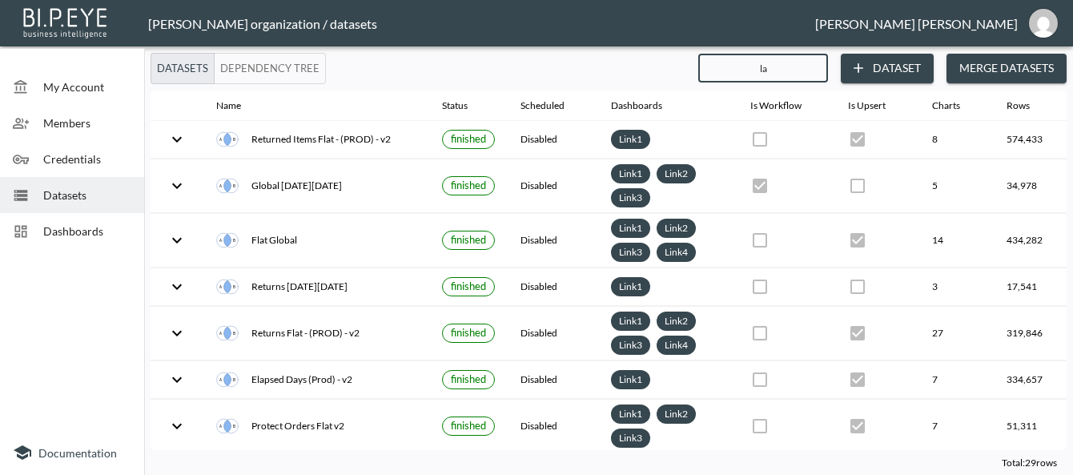
type input "l"
checkbox input "false"
checkbox input "true"
checkbox input "false"
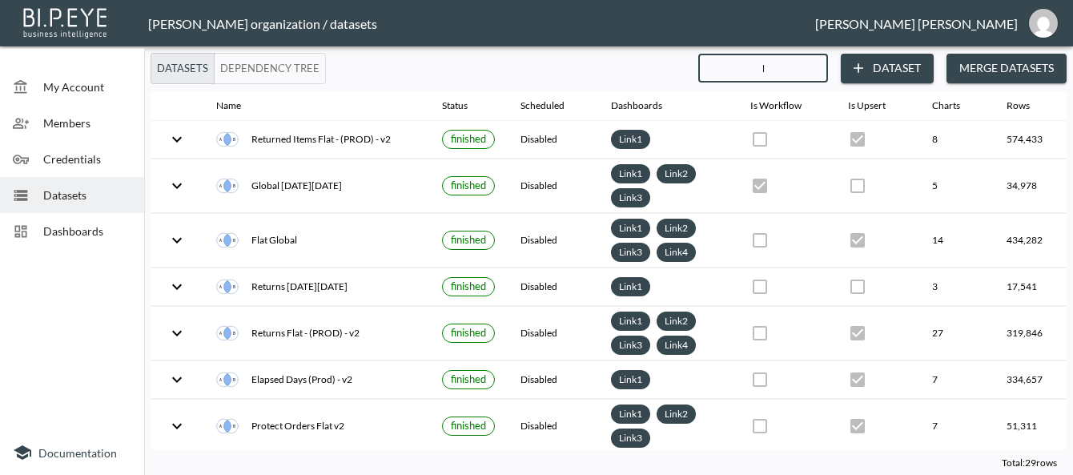
checkbox input "false"
checkbox input "true"
checkbox input "false"
checkbox input "true"
checkbox input "false"
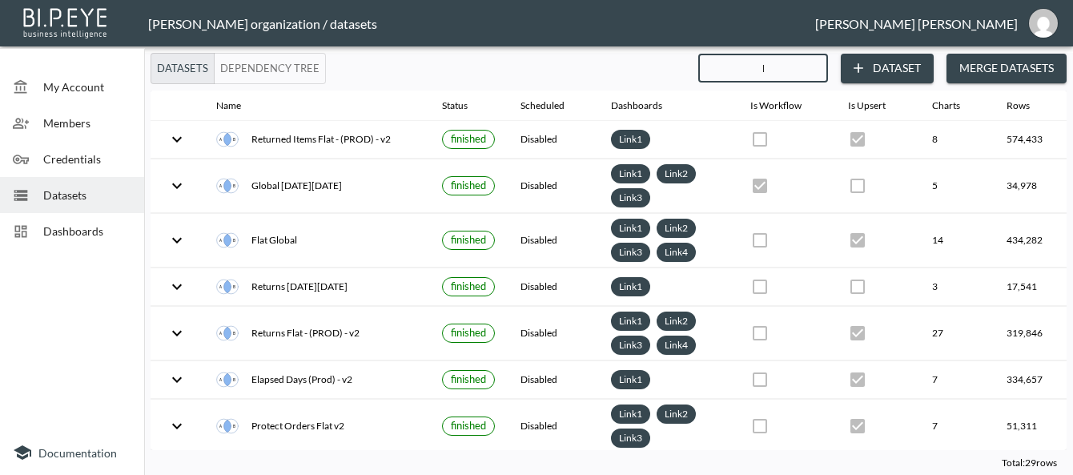
checkbox input "false"
checkbox input "true"
checkbox input "false"
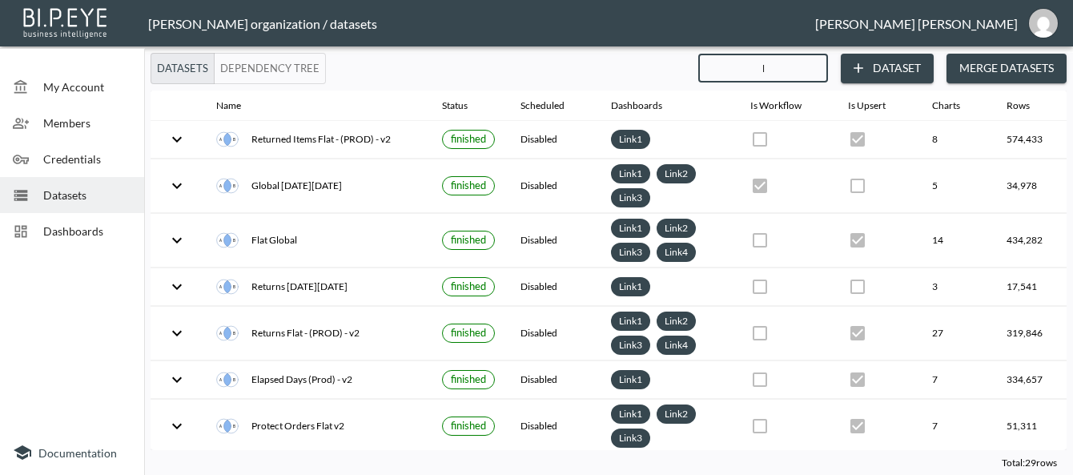
checkbox input "false"
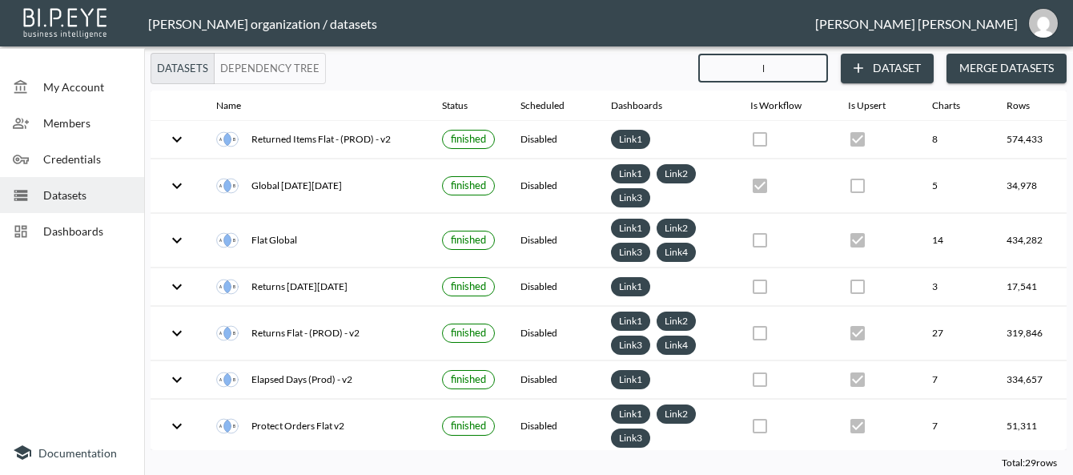
checkbox input "false"
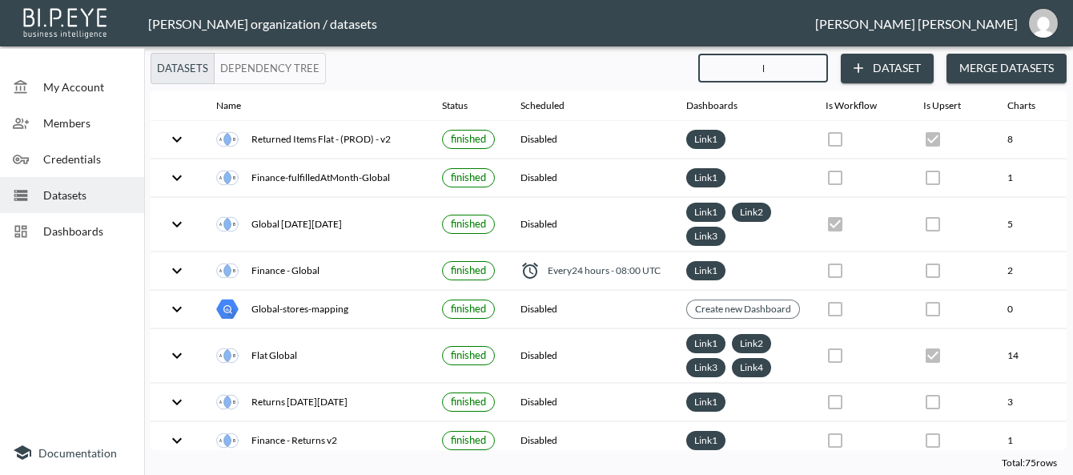
checkbox input "false"
checkbox input "true"
checkbox input "false"
checkbox input "true"
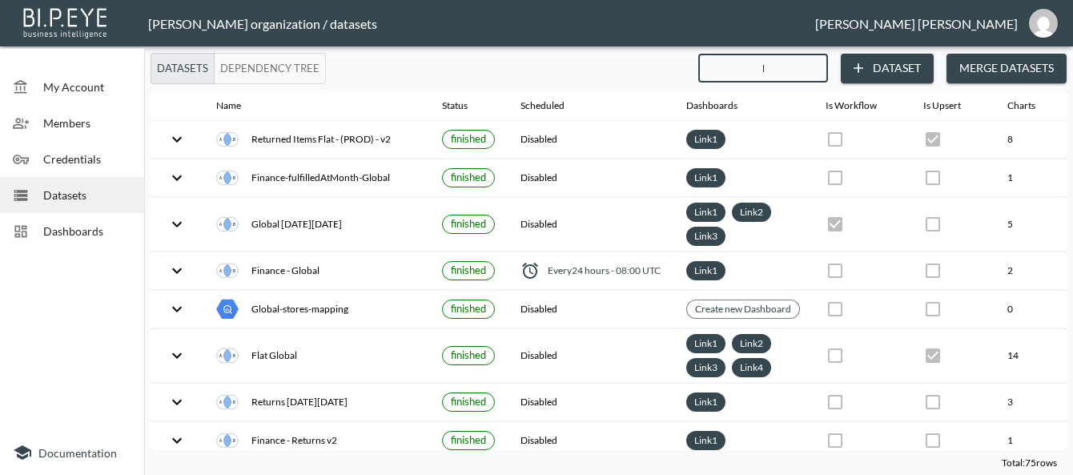
checkbox input "true"
checkbox input "false"
checkbox input "true"
checkbox input "false"
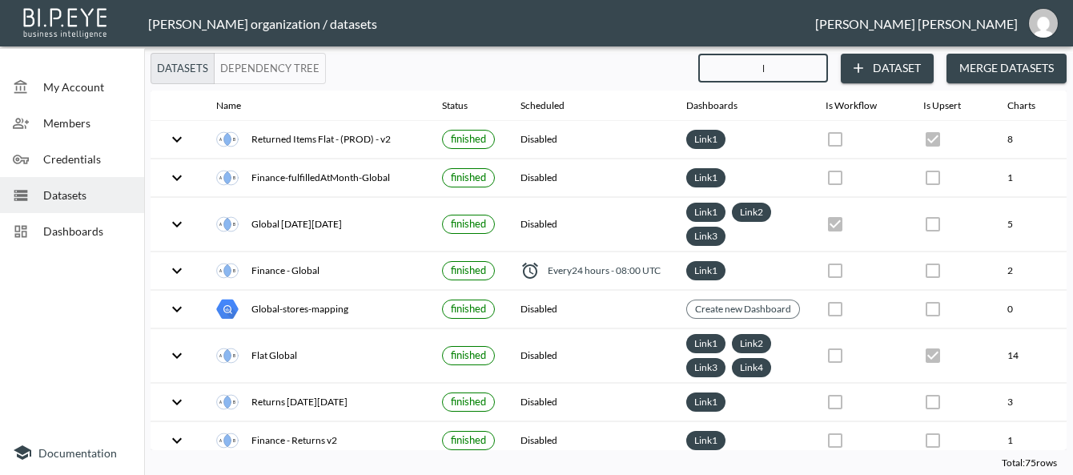
checkbox input "true"
checkbox input "false"
checkbox input "true"
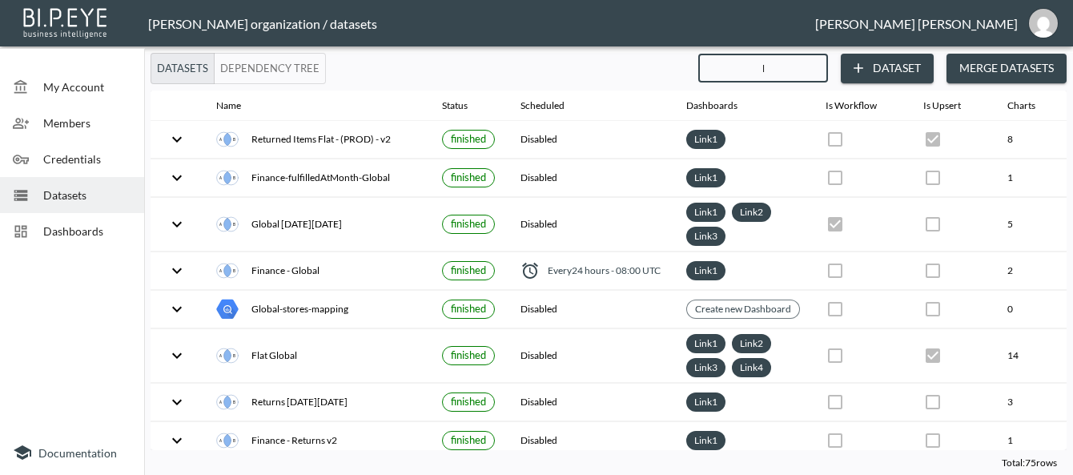
checkbox input "false"
checkbox input "true"
checkbox input "false"
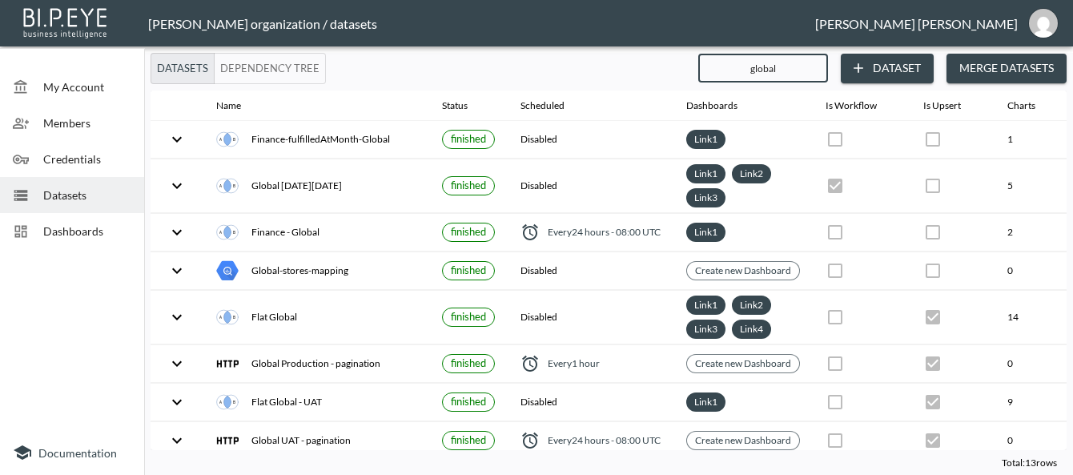
click at [73, 238] on span "Dashboards" at bounding box center [87, 231] width 88 height 17
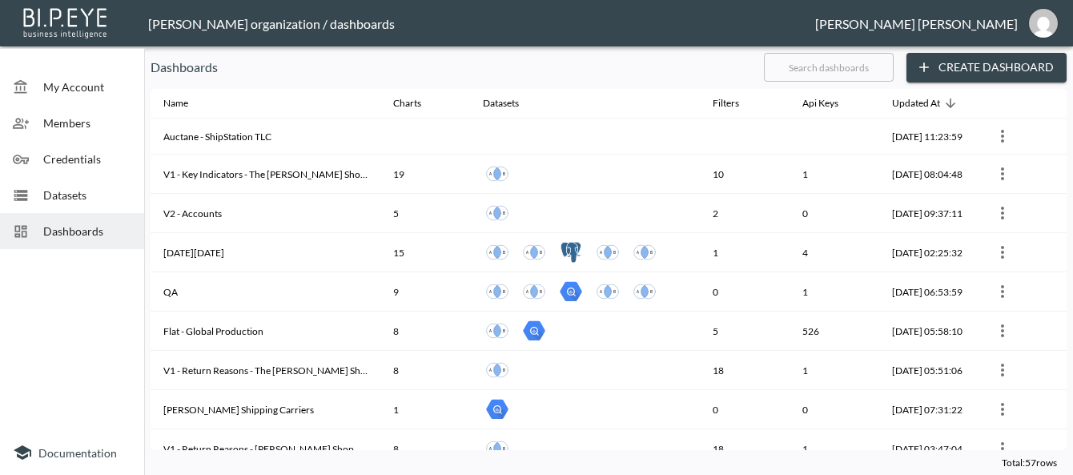
click at [783, 78] on input "text" at bounding box center [829, 67] width 130 height 40
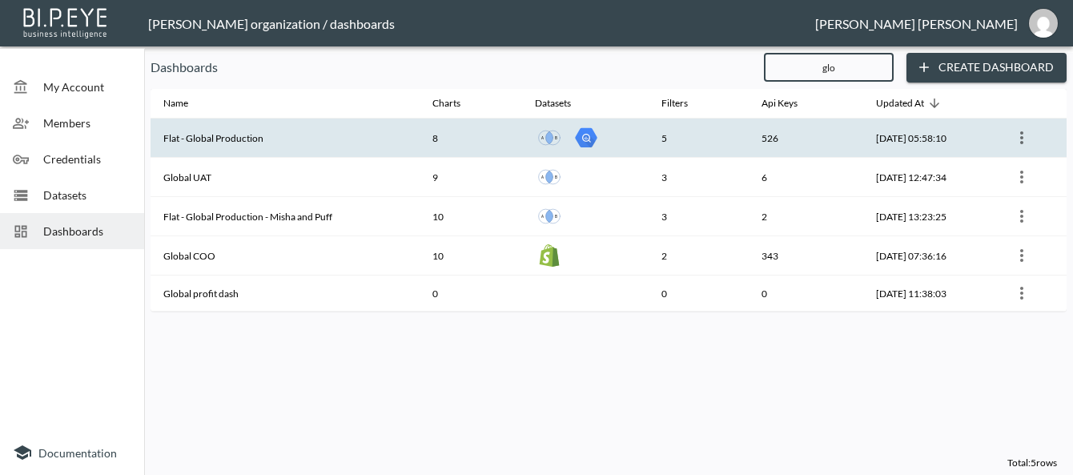
click at [355, 144] on th "Flat - Global Production" at bounding box center [285, 138] width 269 height 39
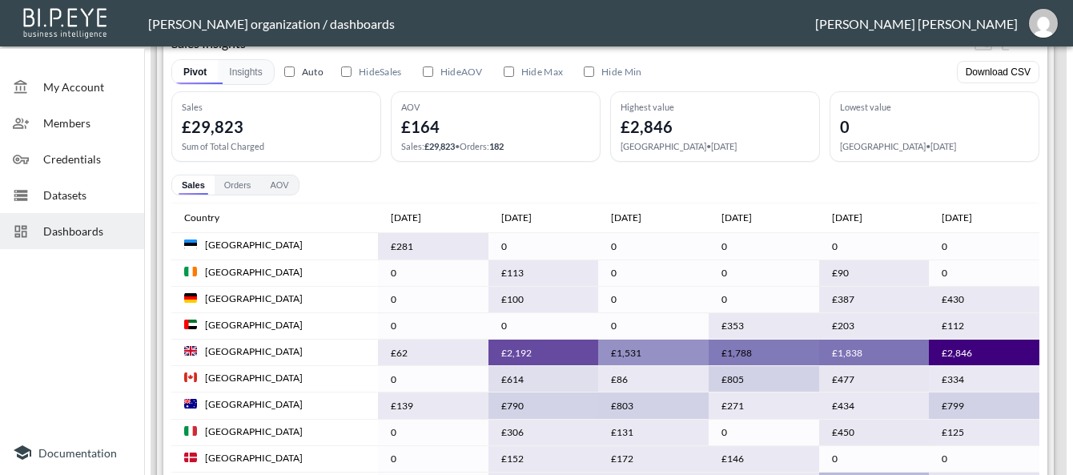
scroll to position [851, 0]
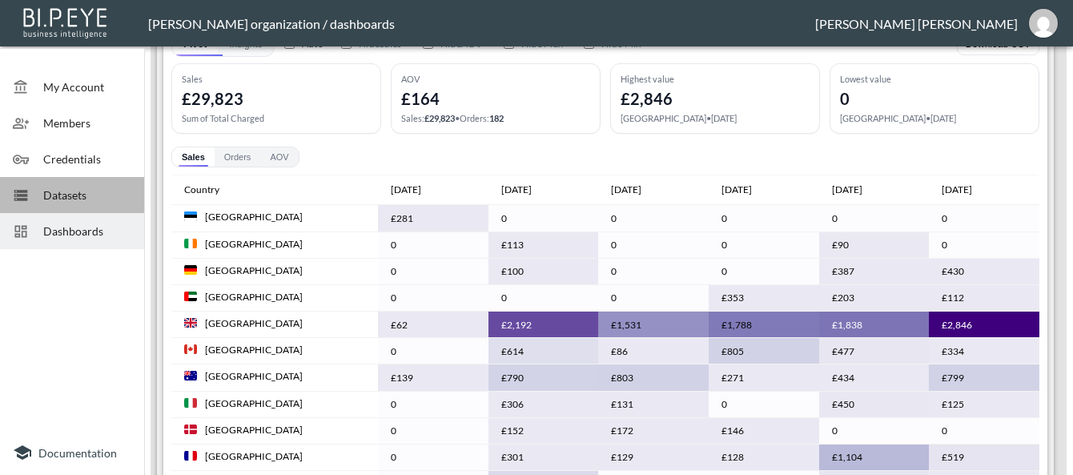
click at [68, 195] on span "Datasets" at bounding box center [87, 195] width 88 height 17
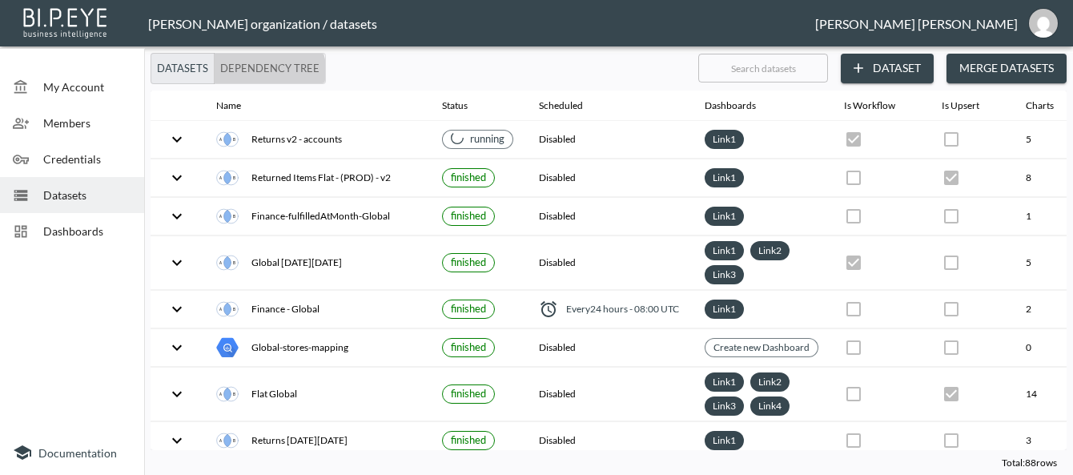
click at [253, 74] on button "Dependency Tree" at bounding box center [270, 68] width 112 height 31
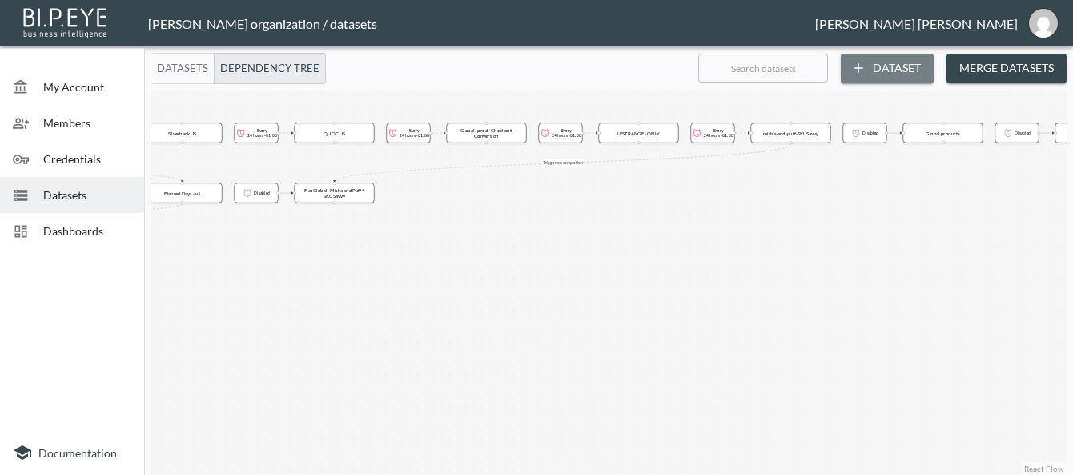
click at [882, 74] on button "Dataset" at bounding box center [887, 69] width 93 height 30
